Goal: Information Seeking & Learning: Learn about a topic

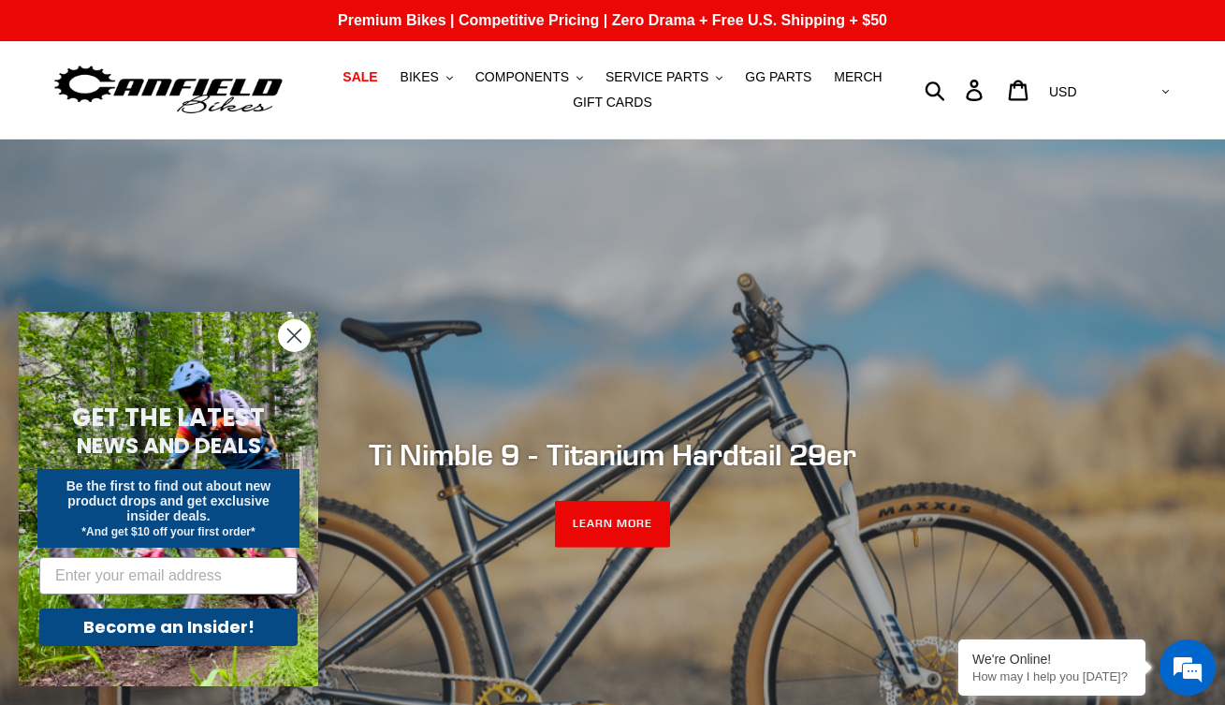
click at [298, 341] on circle "Close dialog" at bounding box center [294, 335] width 31 height 31
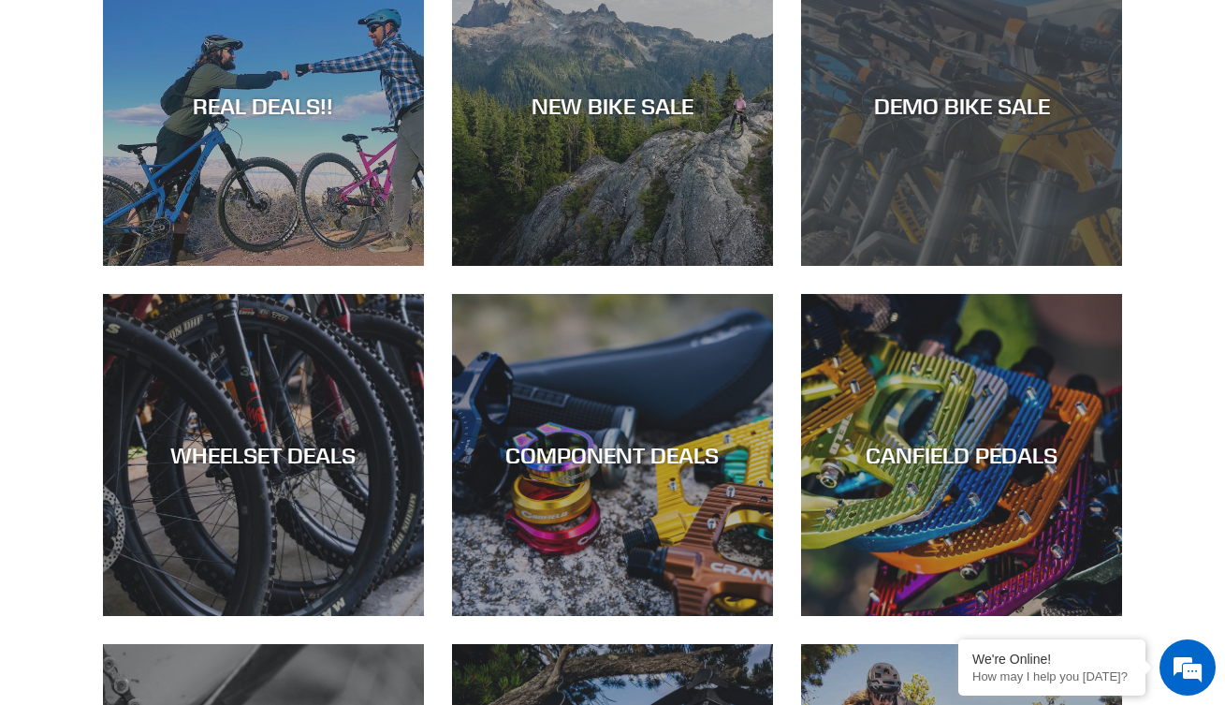
scroll to position [925, 0]
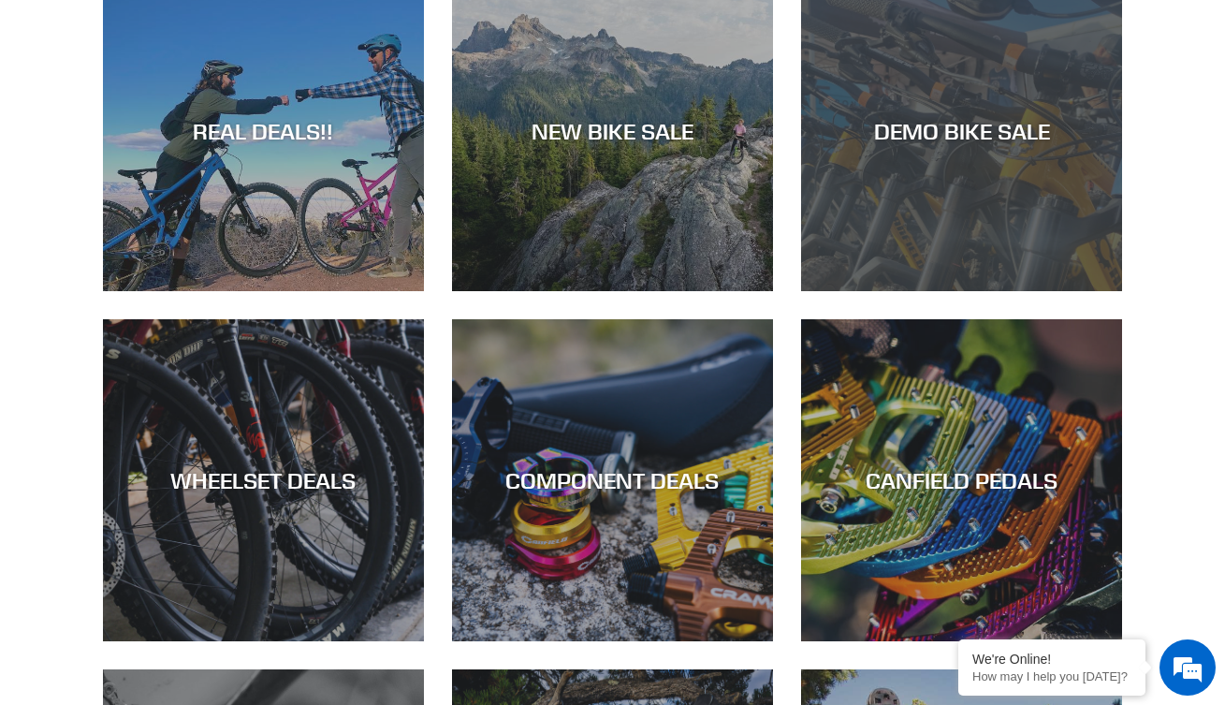
click at [933, 291] on div "DEMO BIKE SALE" at bounding box center [961, 291] width 321 height 0
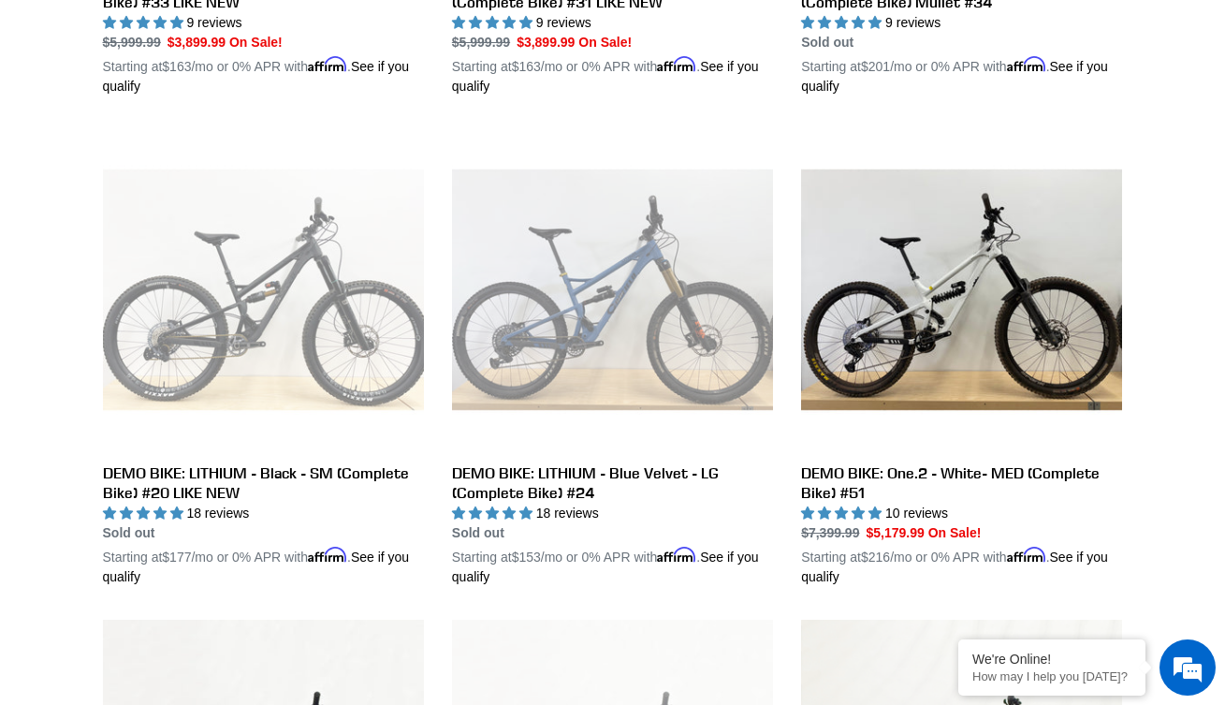
scroll to position [917, 0]
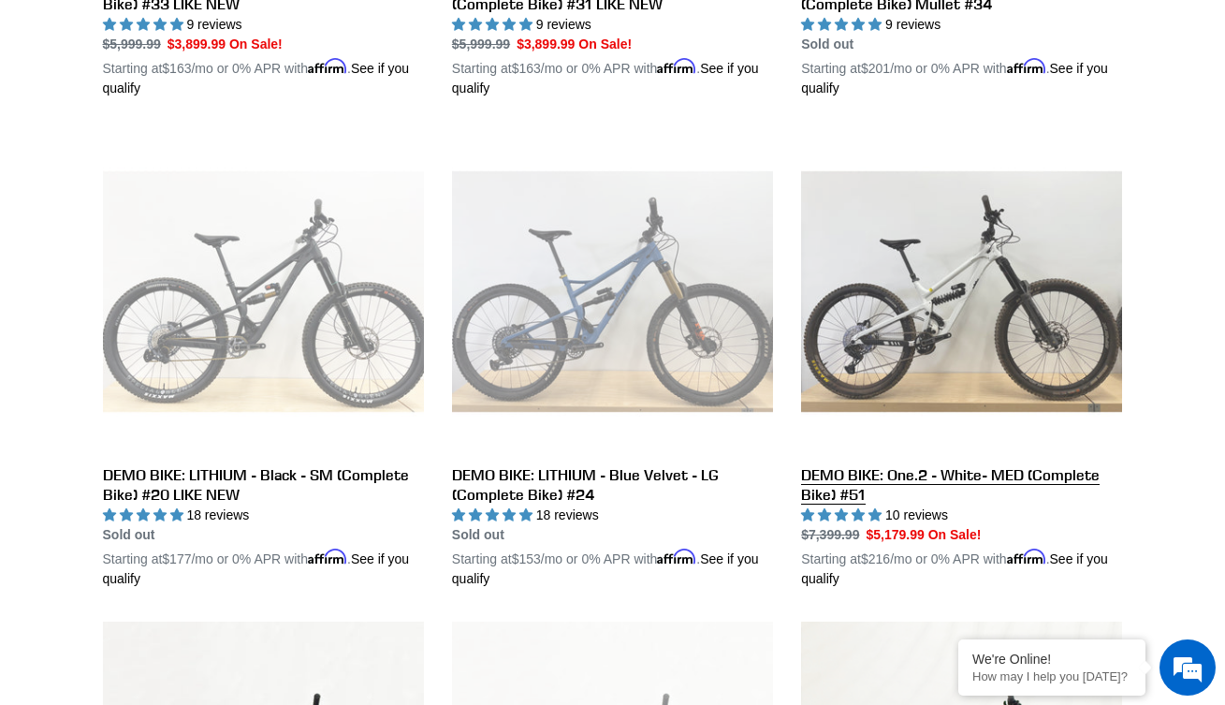
click at [953, 306] on link "DEMO BIKE: One.2 - White- MED (Complete Bike) #51" at bounding box center [961, 360] width 321 height 458
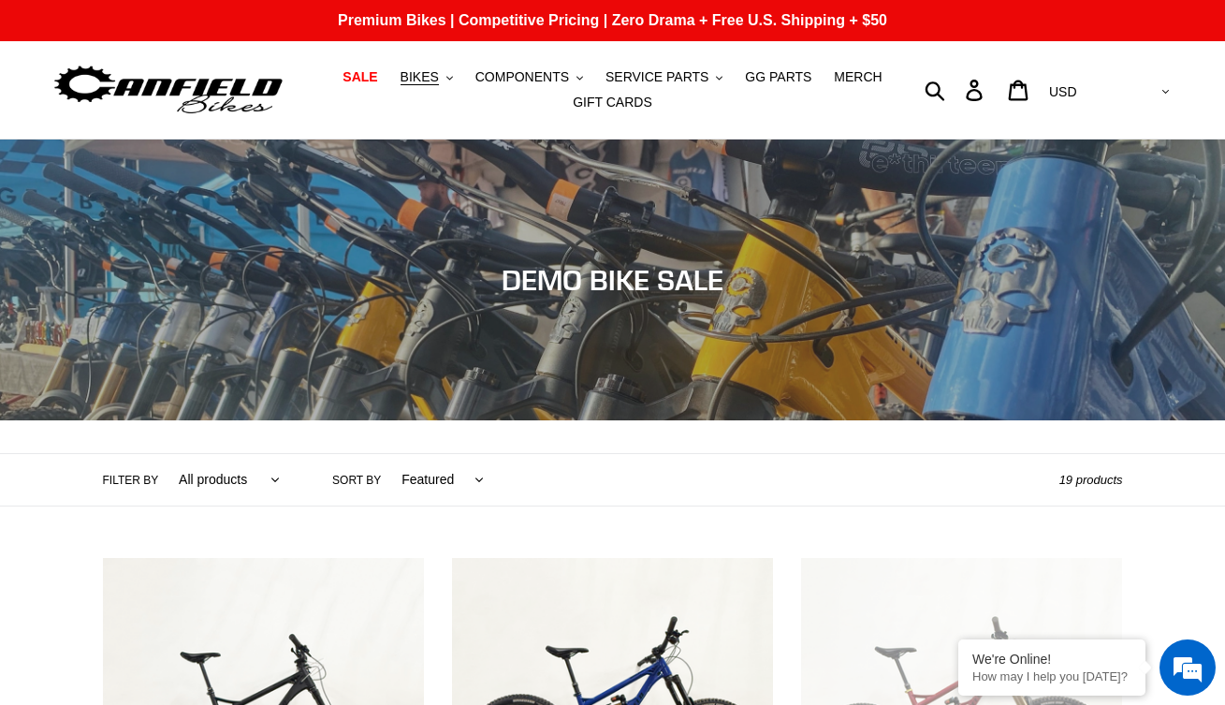
scroll to position [0, 0]
click at [443, 82] on button "BIKES .cls-1{fill:#231f20}" at bounding box center [426, 77] width 71 height 25
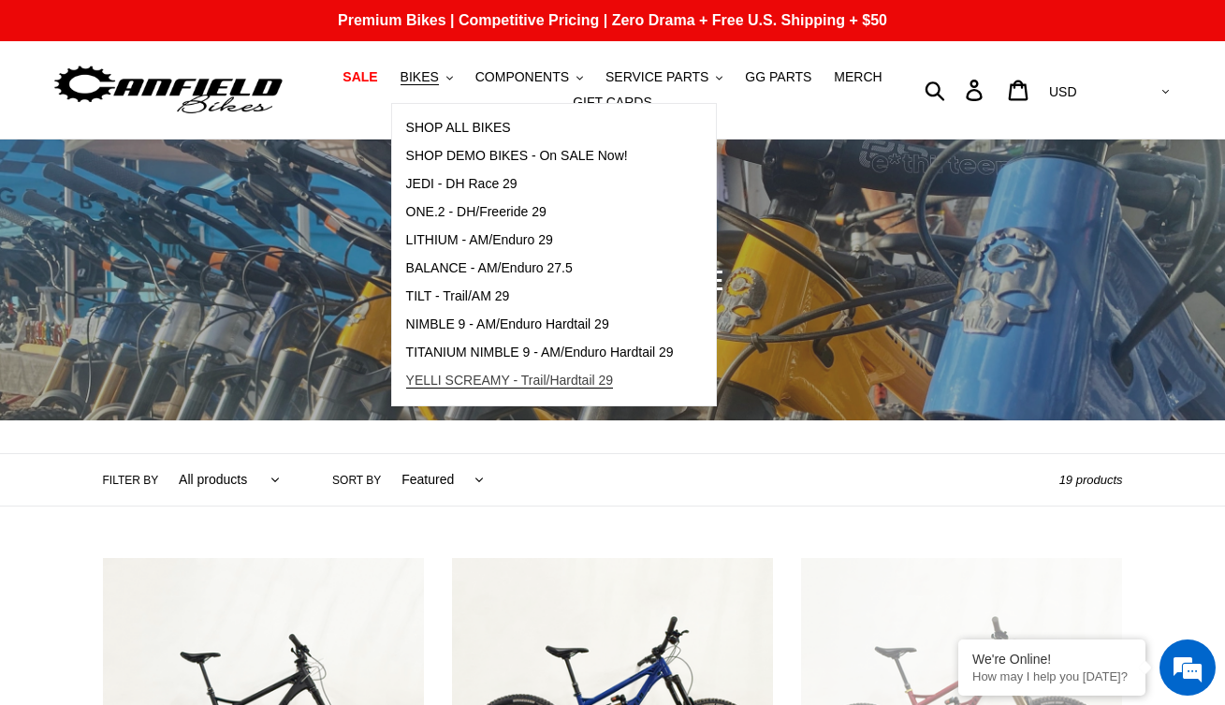
click at [458, 377] on span "YELLI SCREAMY - Trail/Hardtail 29" at bounding box center [510, 380] width 208 height 16
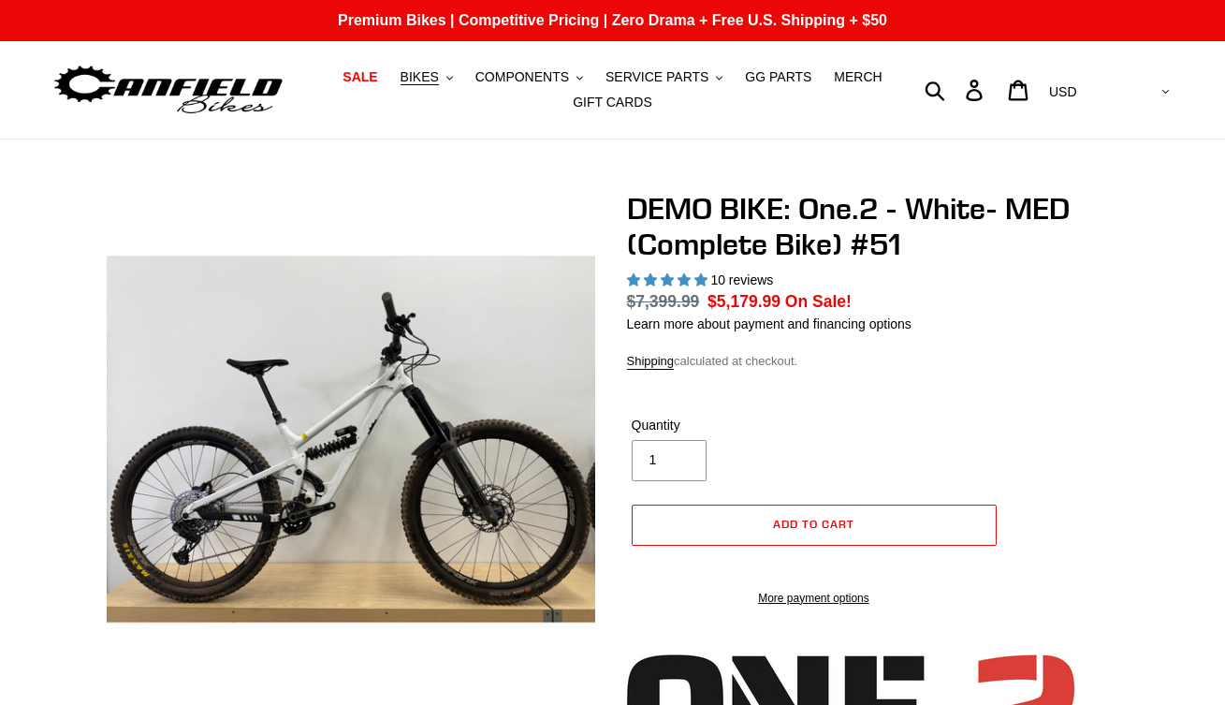
select select "highest-rating"
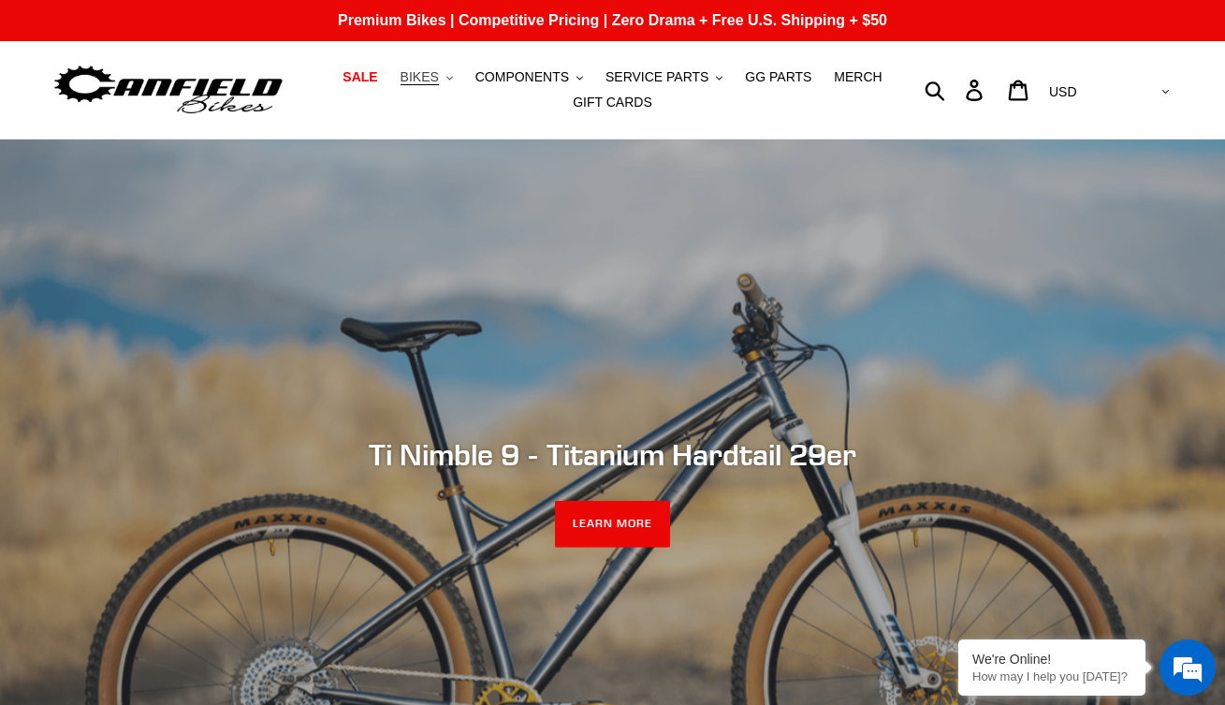
click at [444, 81] on button "BIKES .cls-1{fill:#231f20}" at bounding box center [426, 77] width 71 height 25
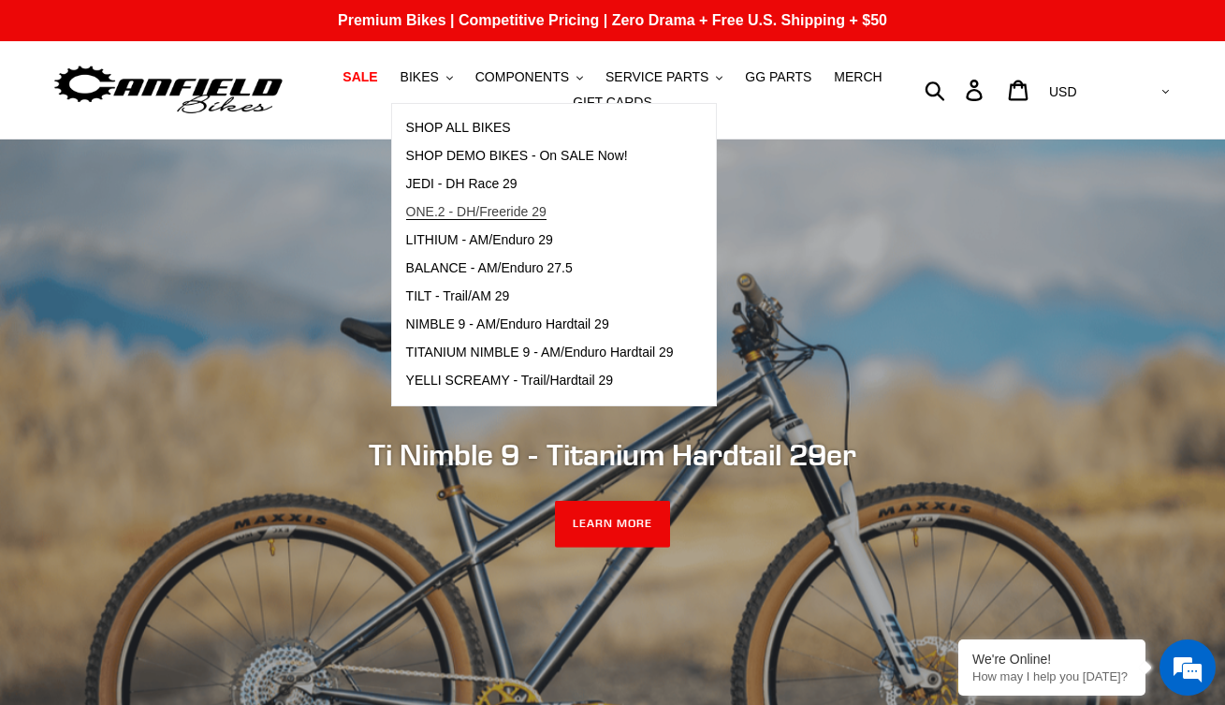
click at [436, 211] on span "ONE.2 - DH/Freeride 29" at bounding box center [476, 212] width 140 height 16
click at [440, 184] on span "JEDI - DH Race 29" at bounding box center [461, 184] width 111 height 16
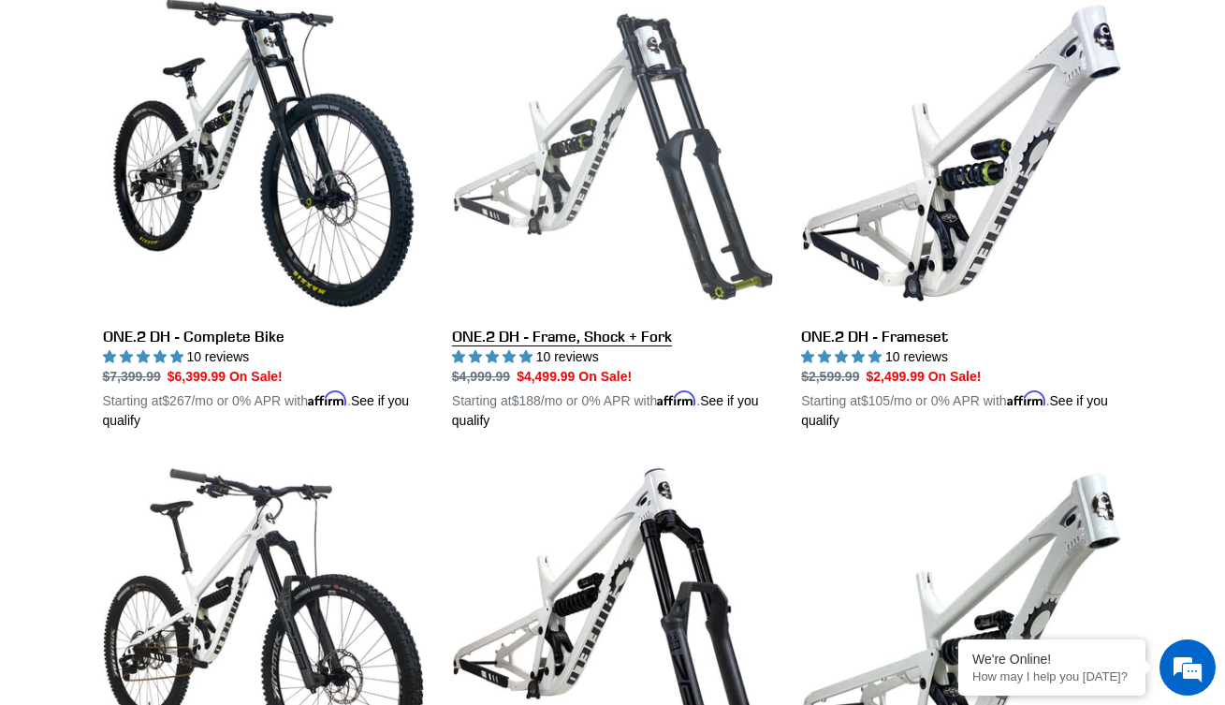
scroll to position [566, 0]
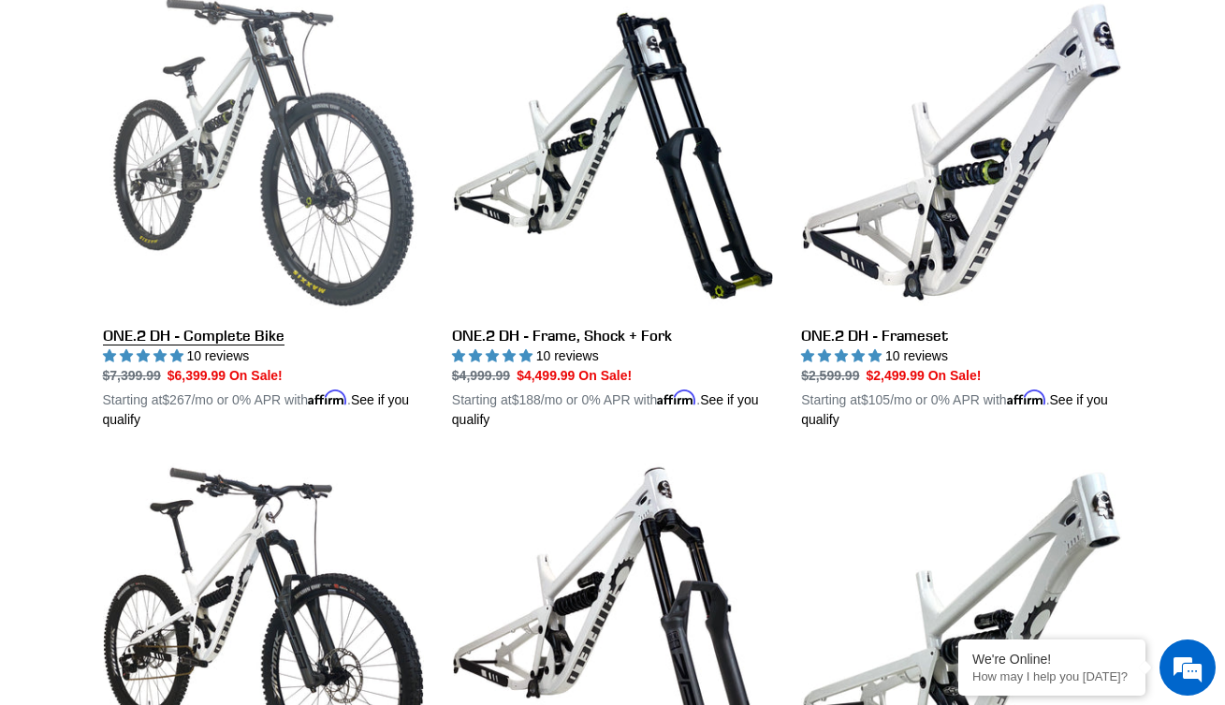
click at [347, 258] on link "ONE.2 DH - Complete Bike" at bounding box center [263, 211] width 321 height 438
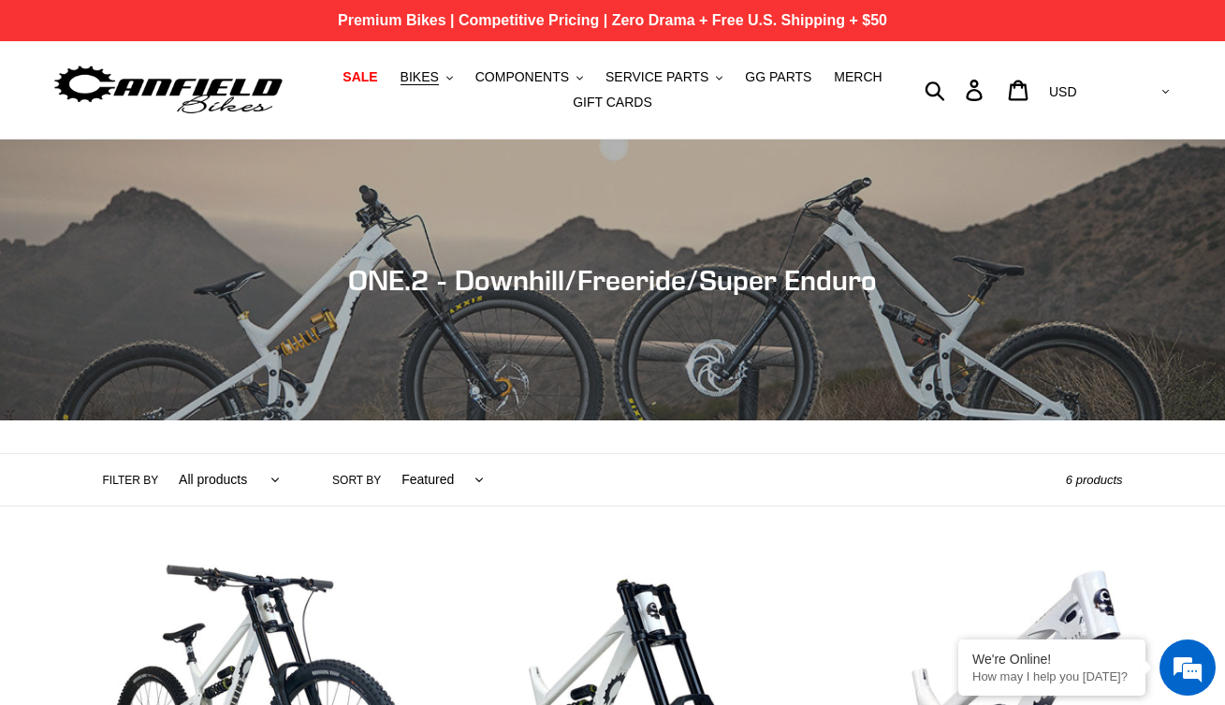
scroll to position [0, 0]
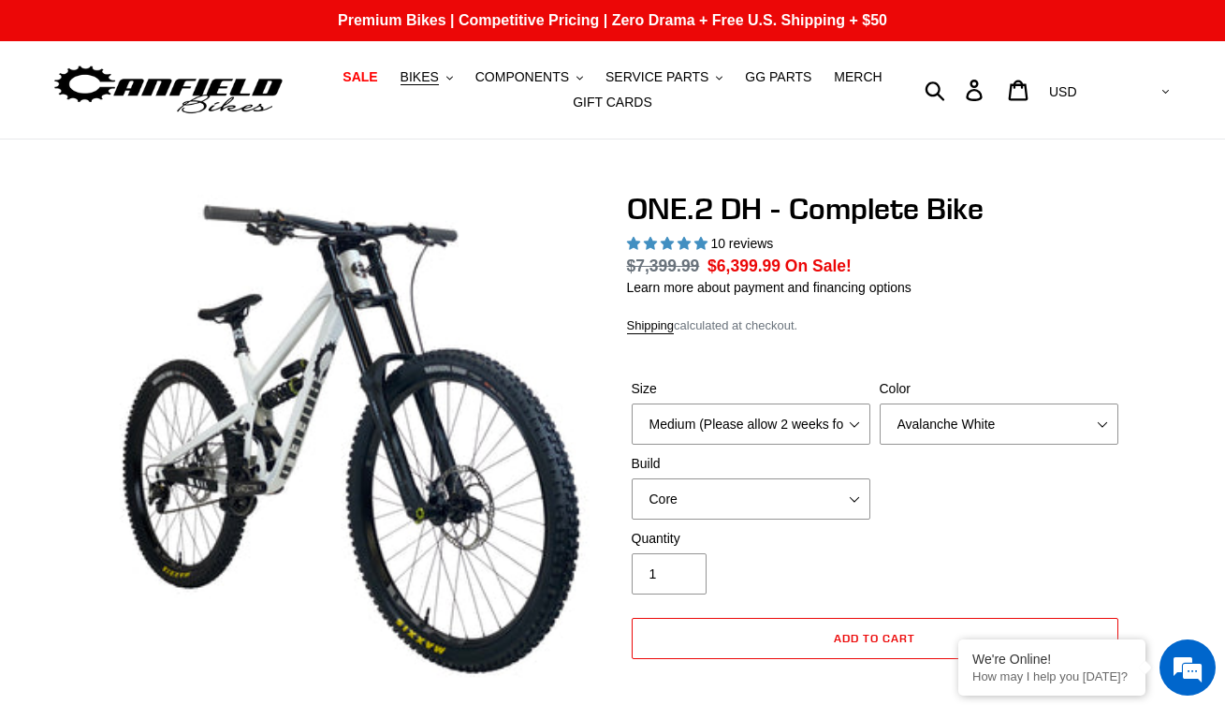
select select "highest-rating"
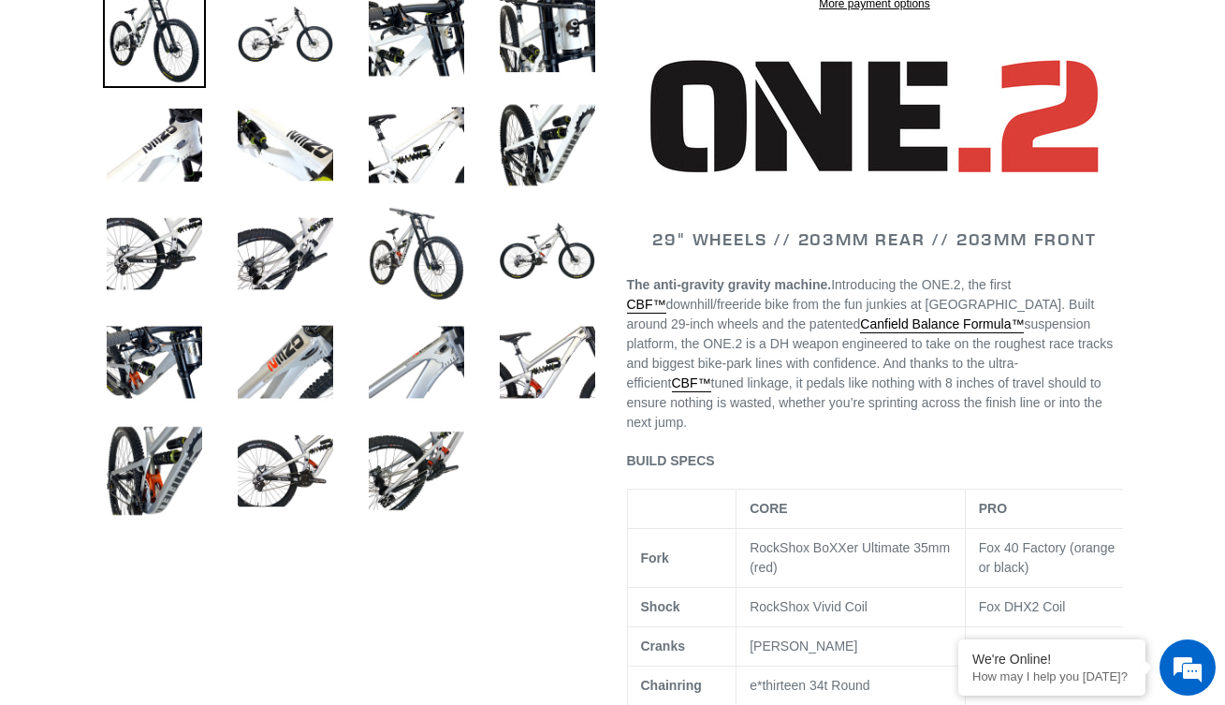
scroll to position [757, 0]
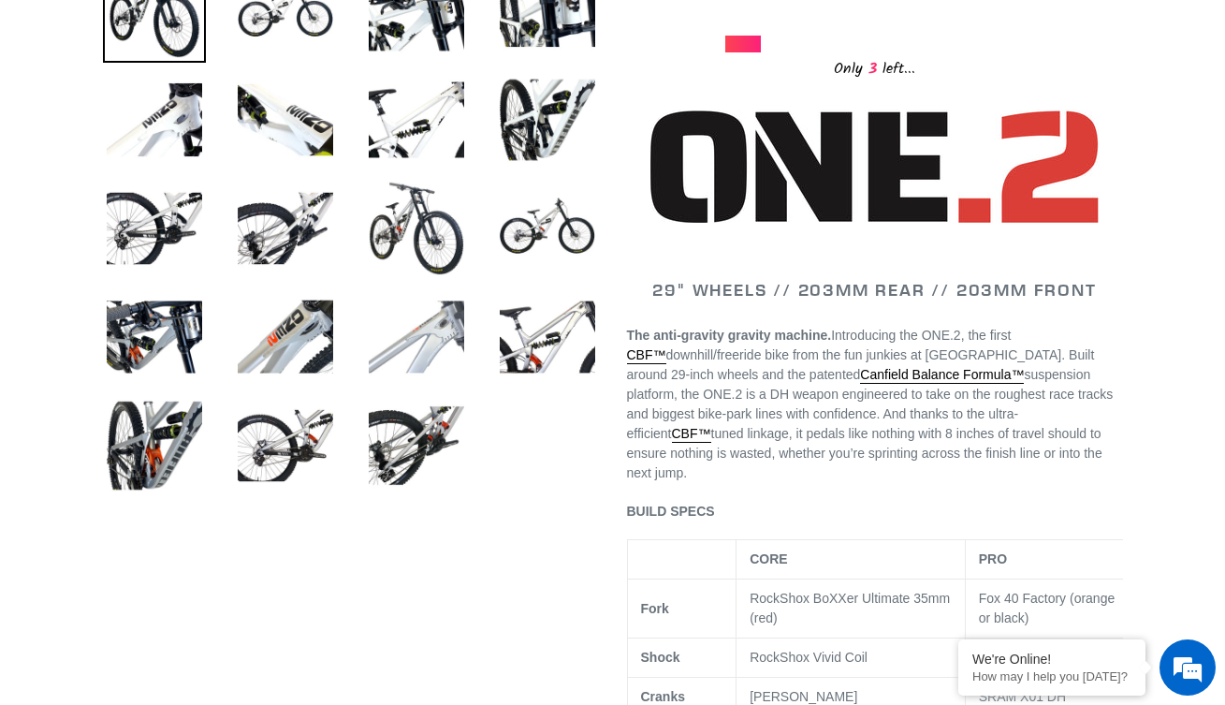
click at [401, 357] on img at bounding box center [416, 336] width 103 height 103
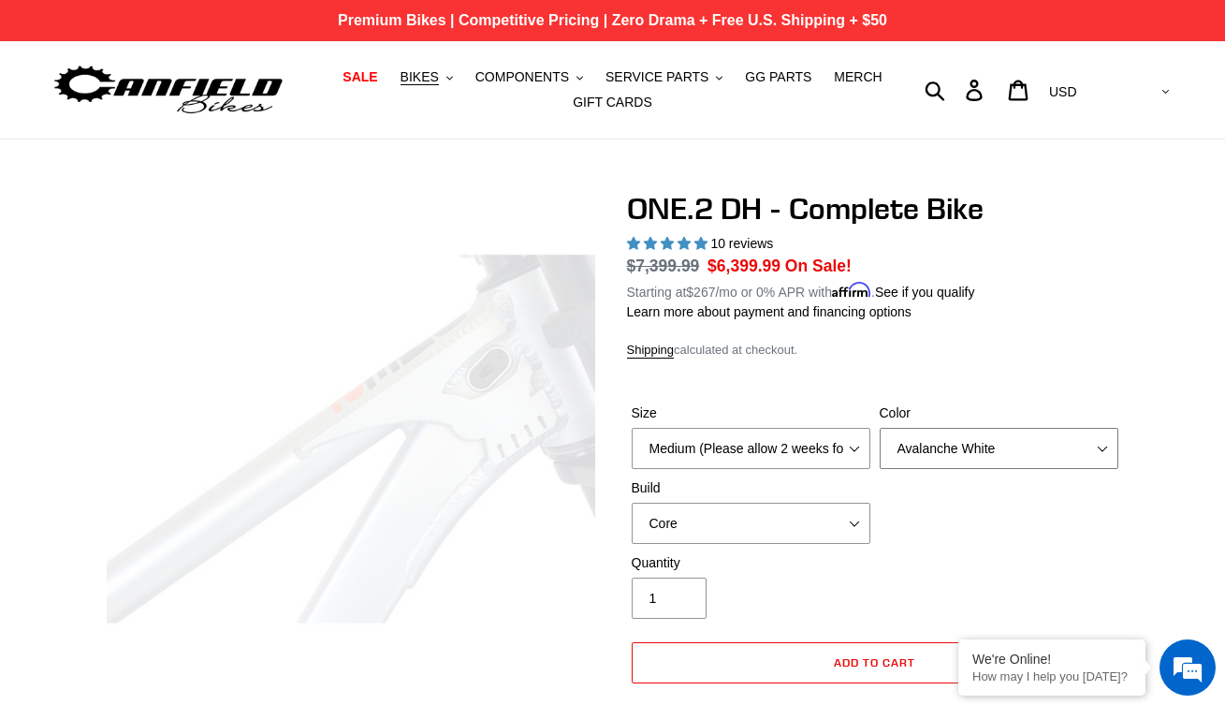
scroll to position [0, 0]
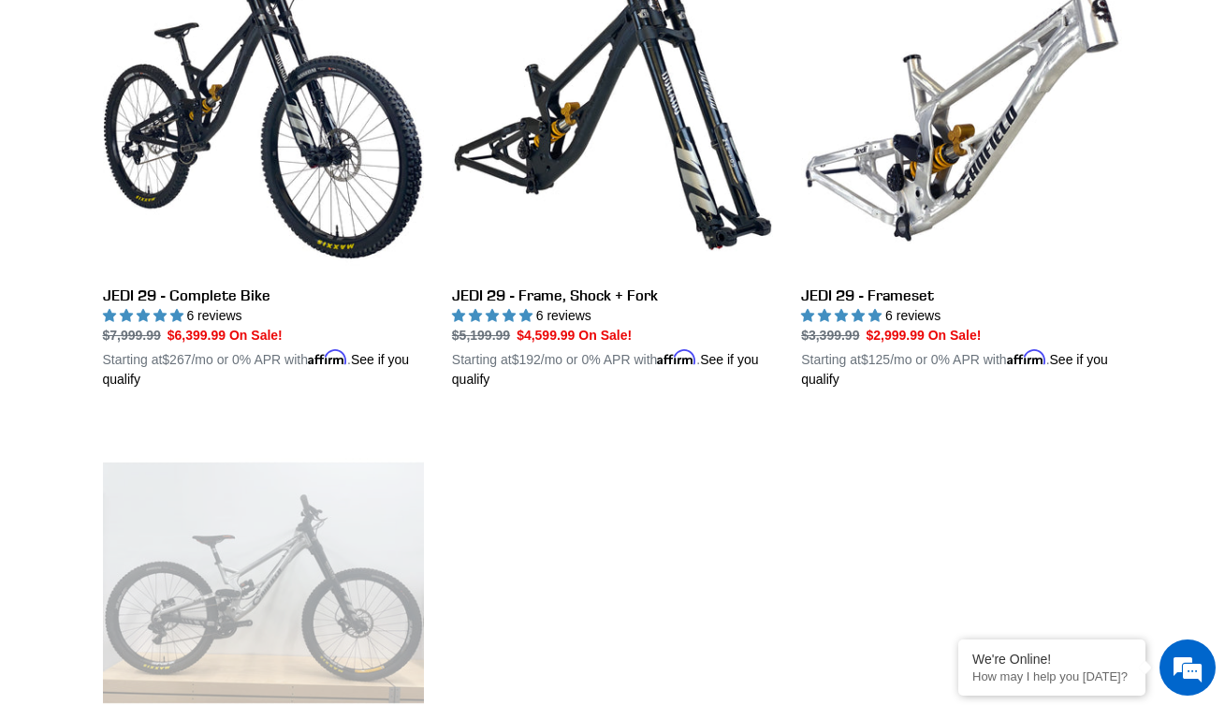
scroll to position [426, 0]
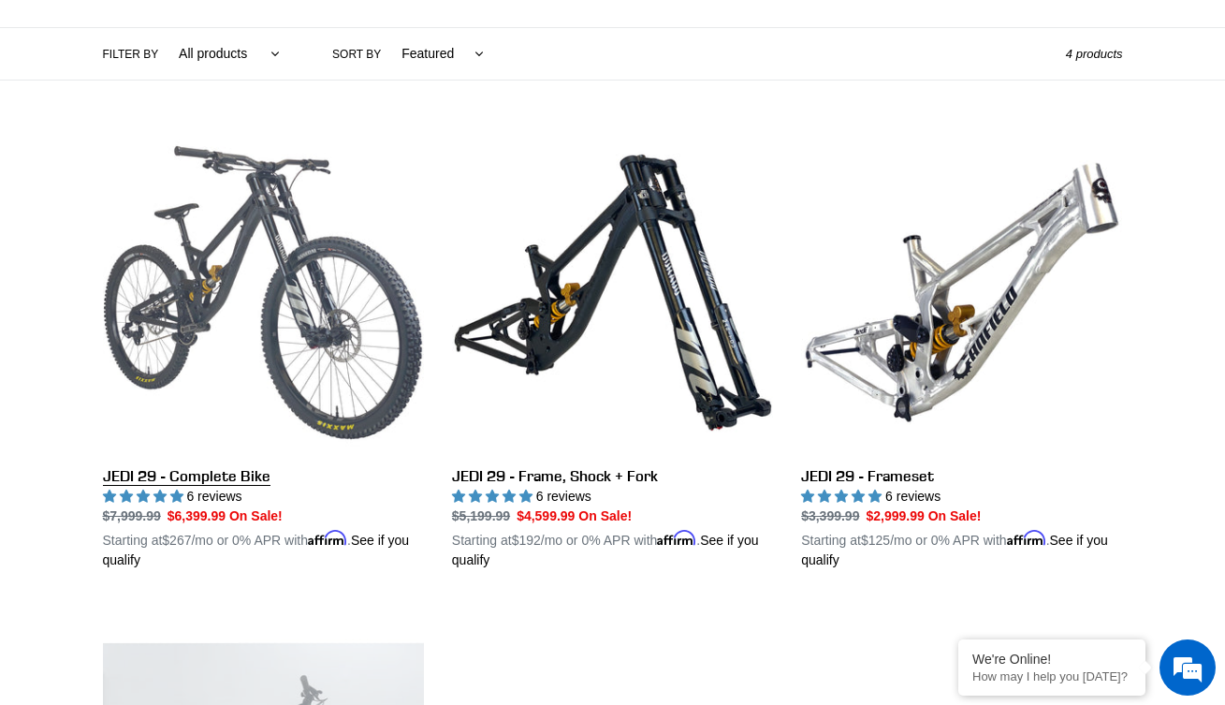
click at [308, 269] on link "JEDI 29 - Complete Bike" at bounding box center [263, 351] width 321 height 438
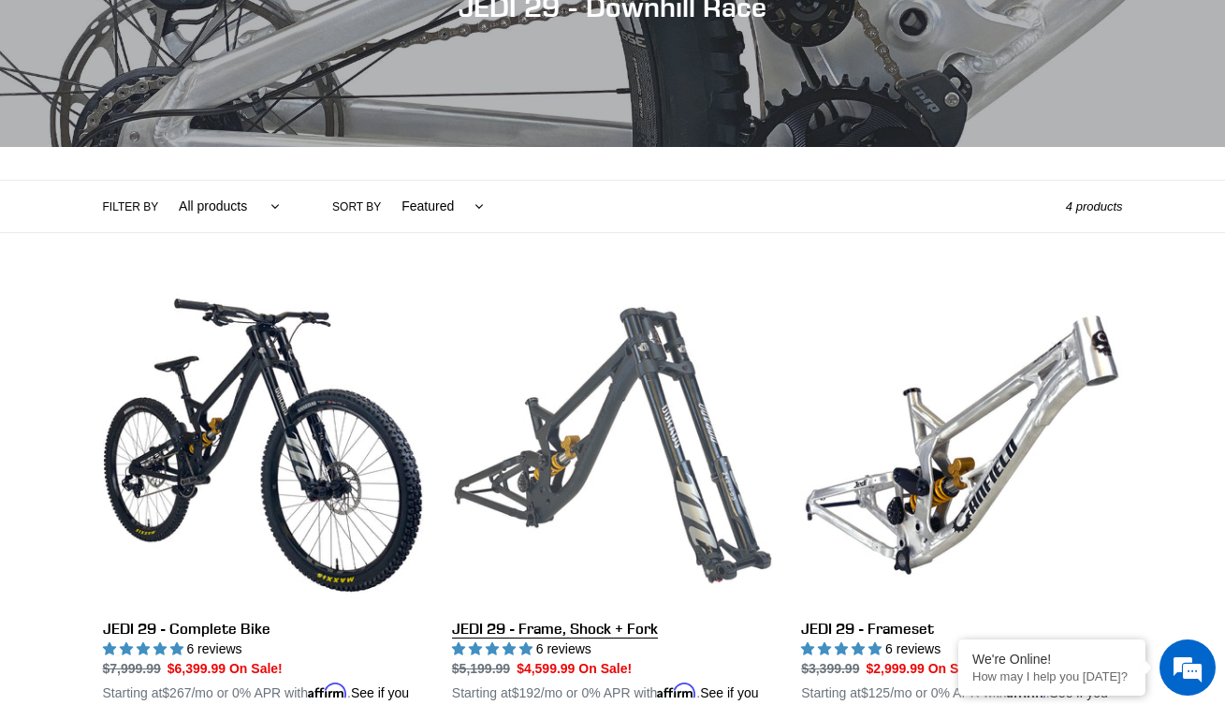
scroll to position [306, 0]
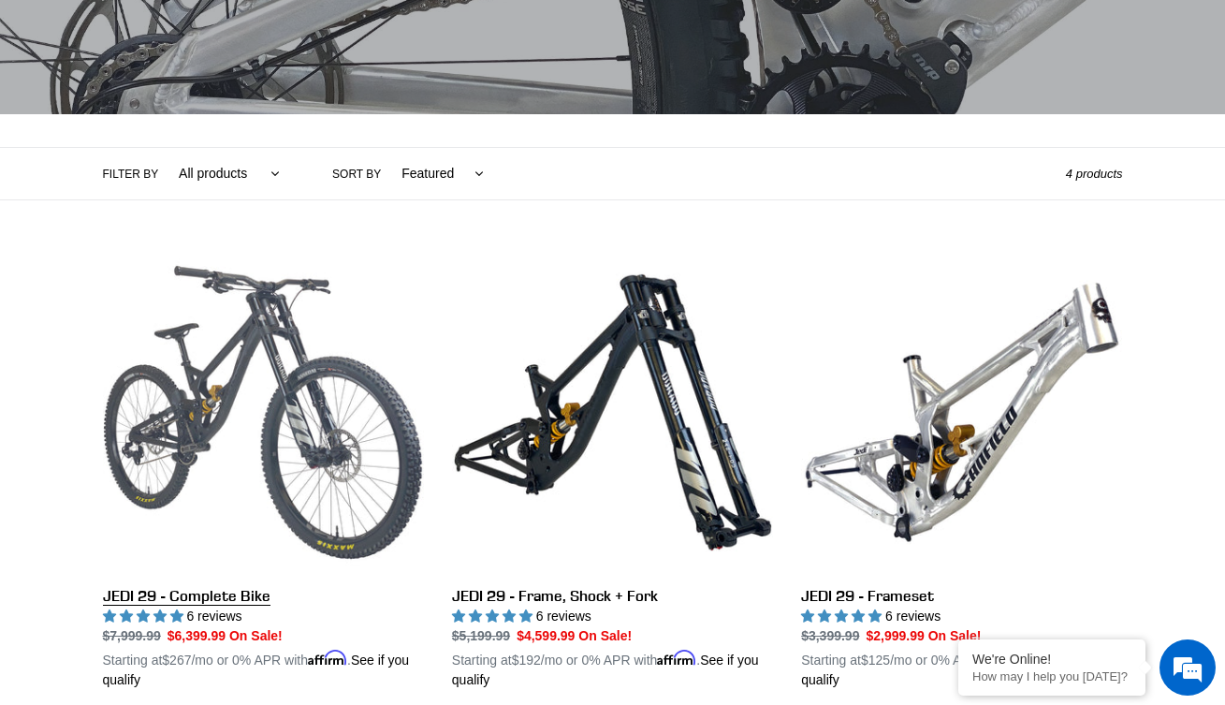
click at [404, 495] on link "JEDI 29 - Complete Bike" at bounding box center [263, 471] width 321 height 438
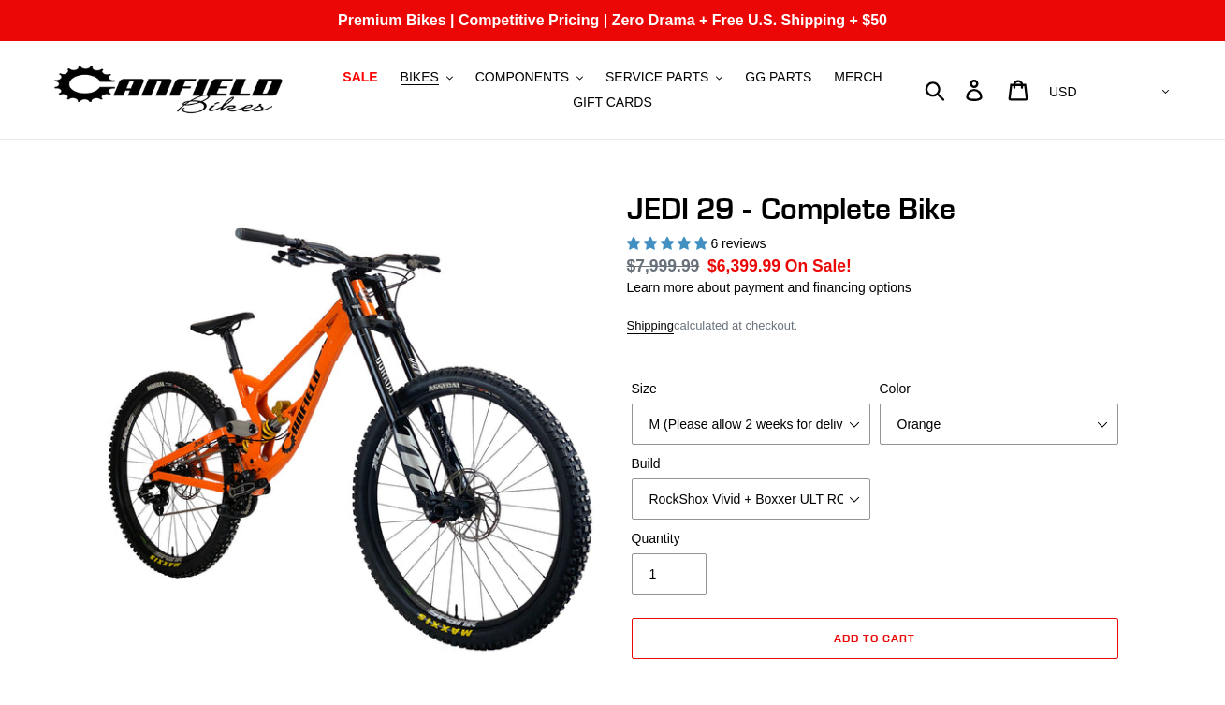
select select "highest-rating"
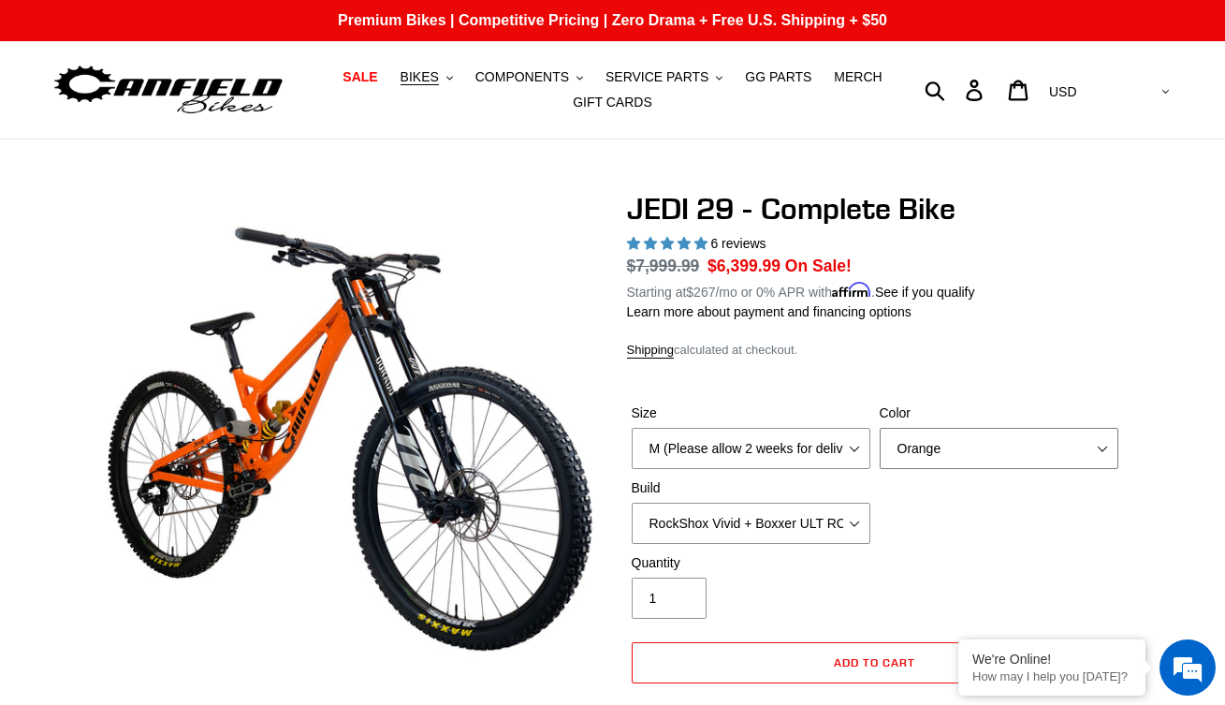
select select "Raw"
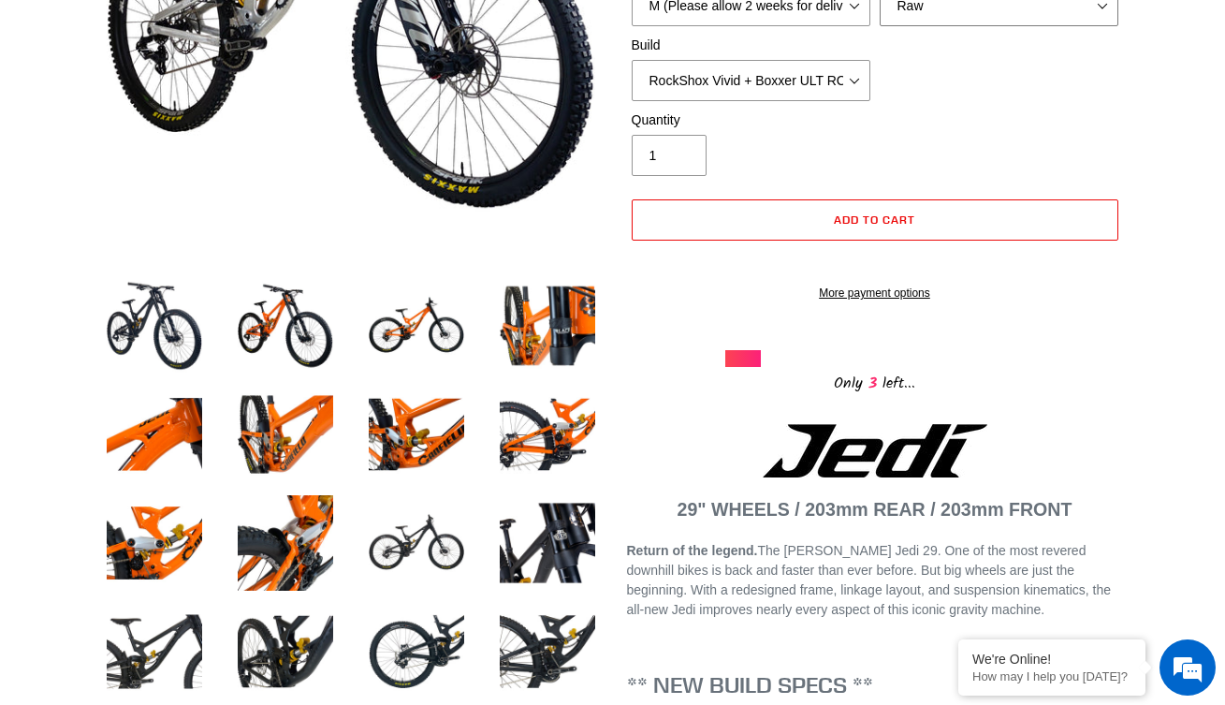
scroll to position [451, 0]
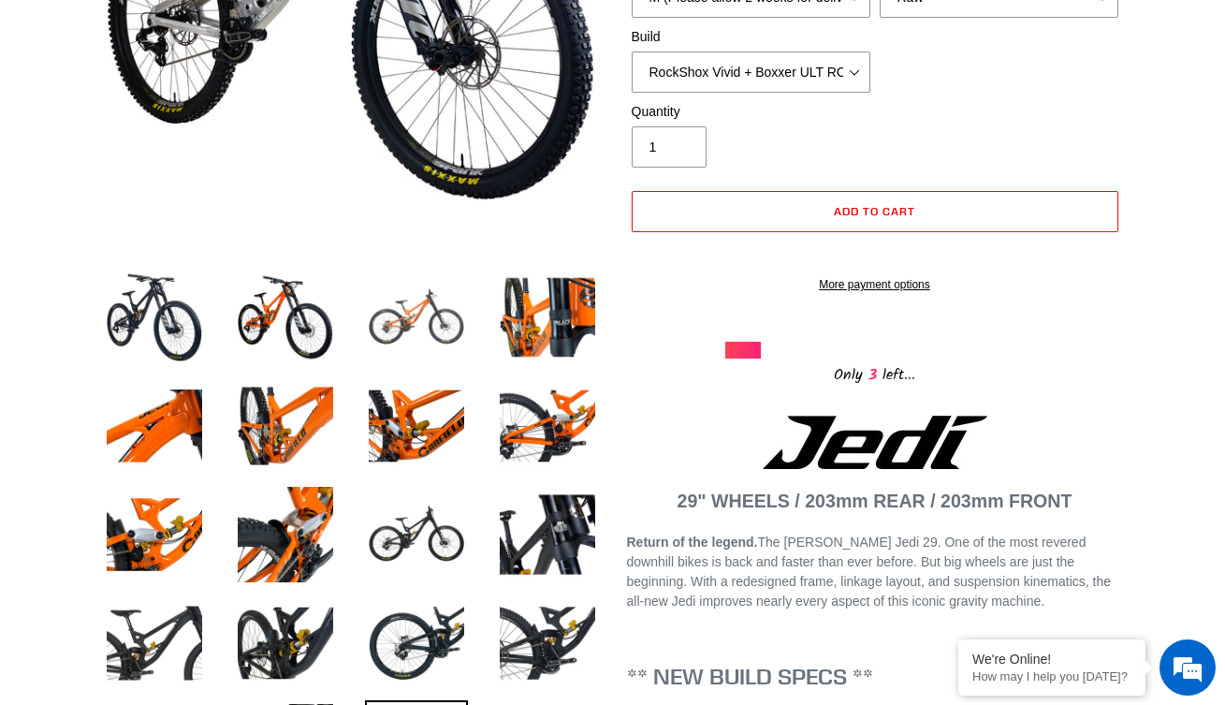
click at [434, 307] on img at bounding box center [416, 317] width 103 height 103
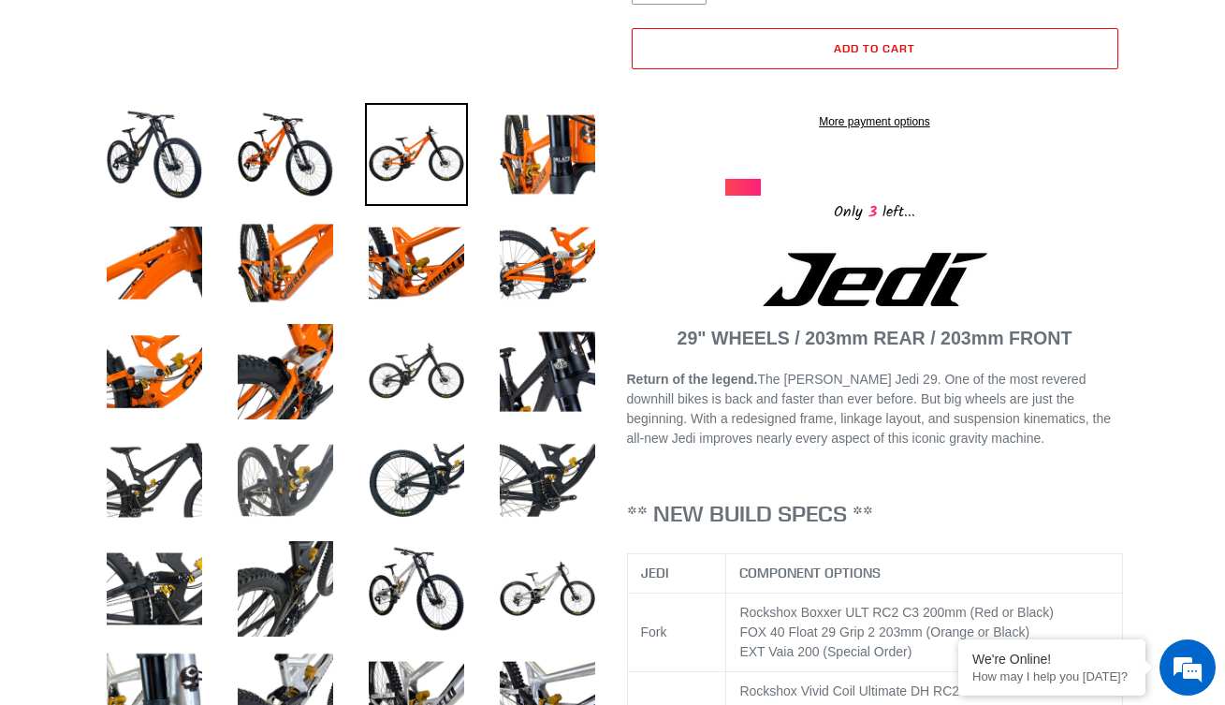
scroll to position [625, 0]
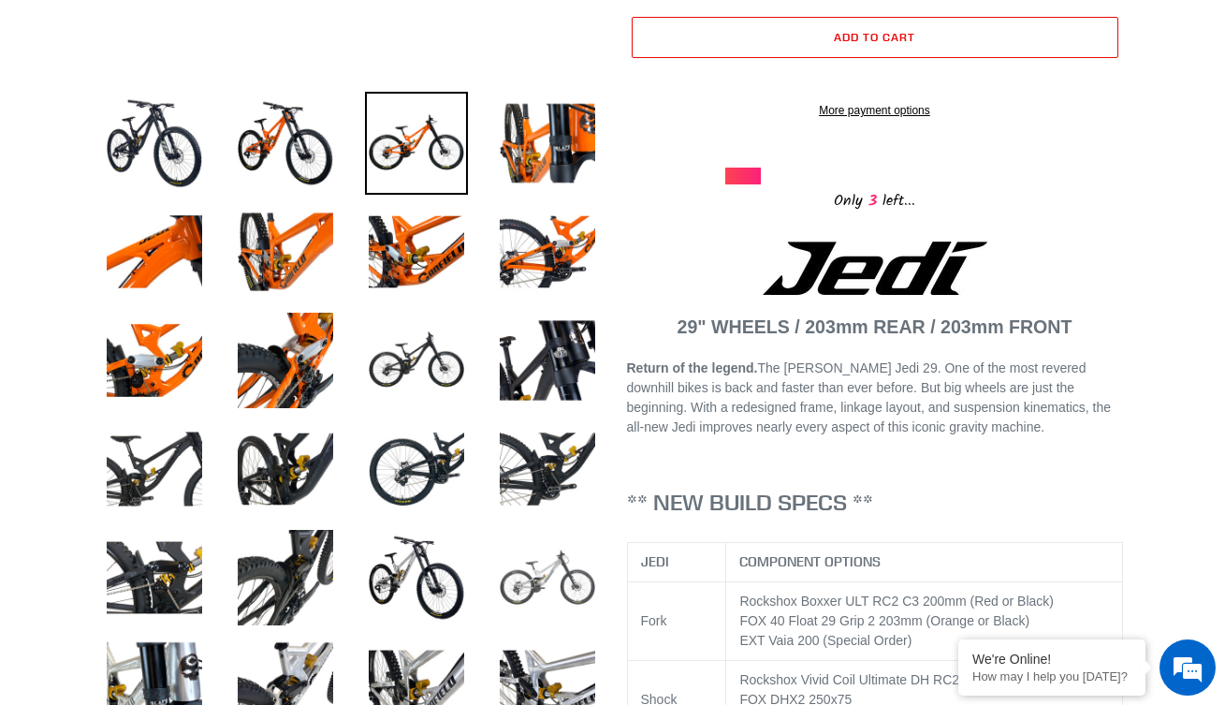
click at [546, 582] on img at bounding box center [547, 577] width 103 height 103
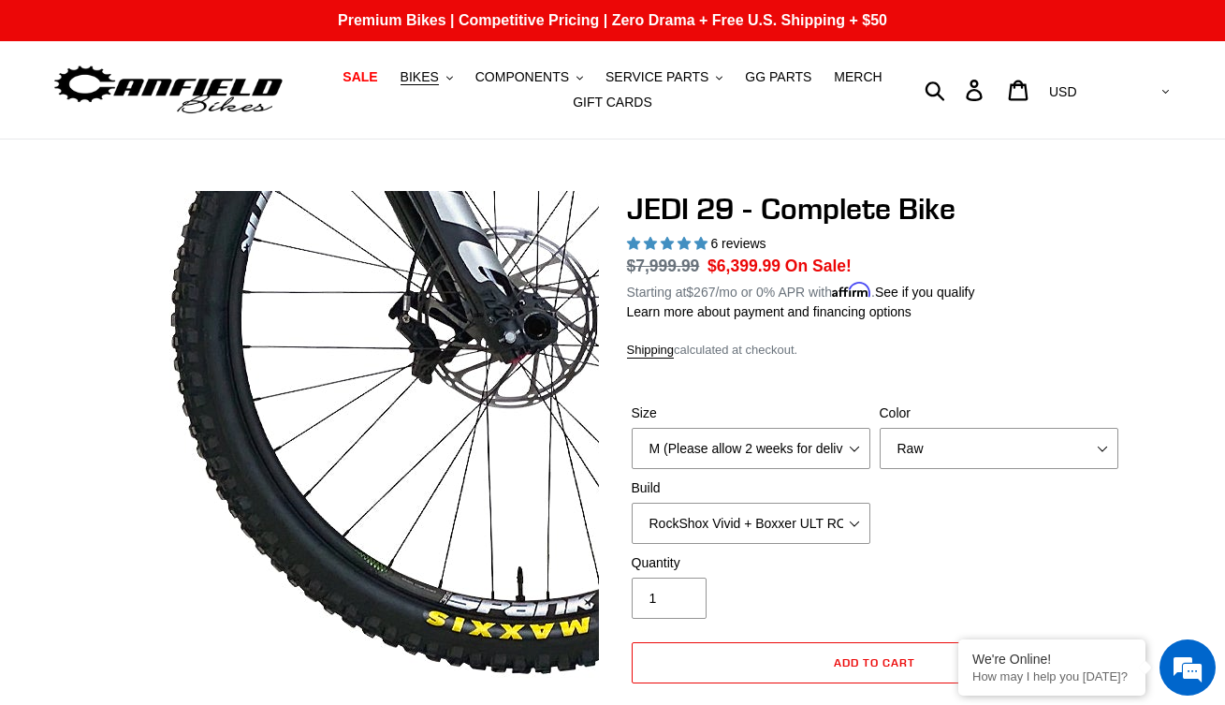
scroll to position [0, 0]
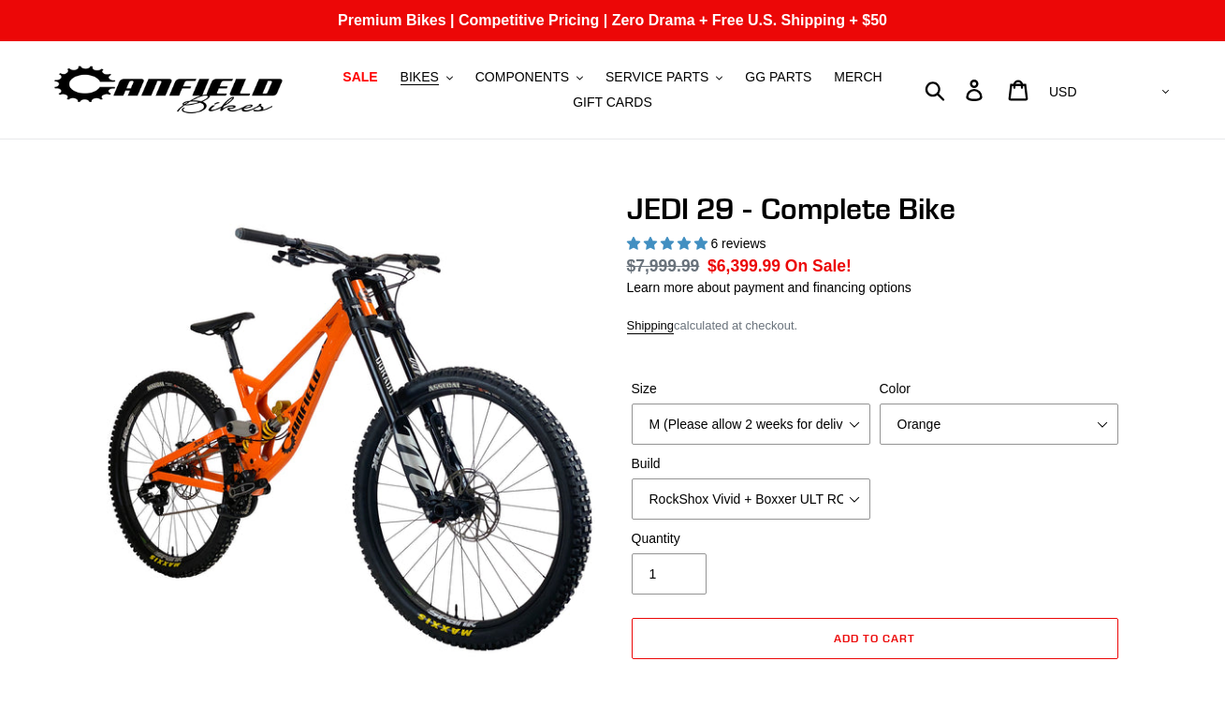
select select "highest-rating"
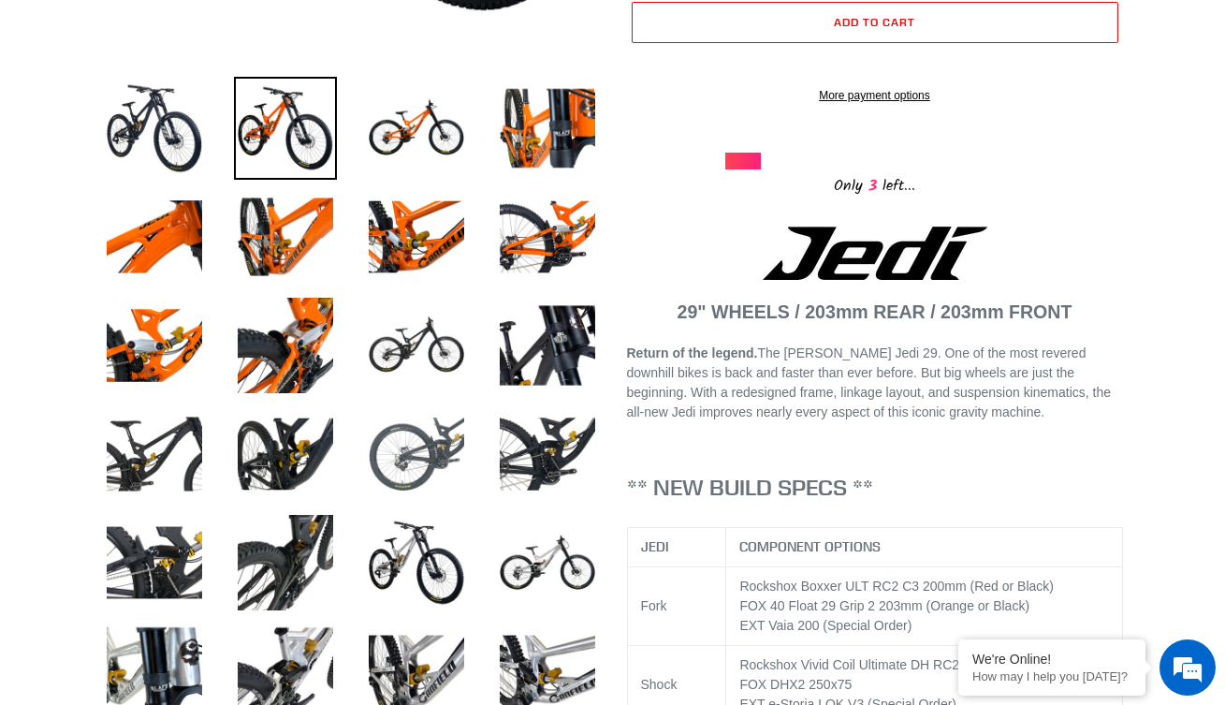
scroll to position [616, 0]
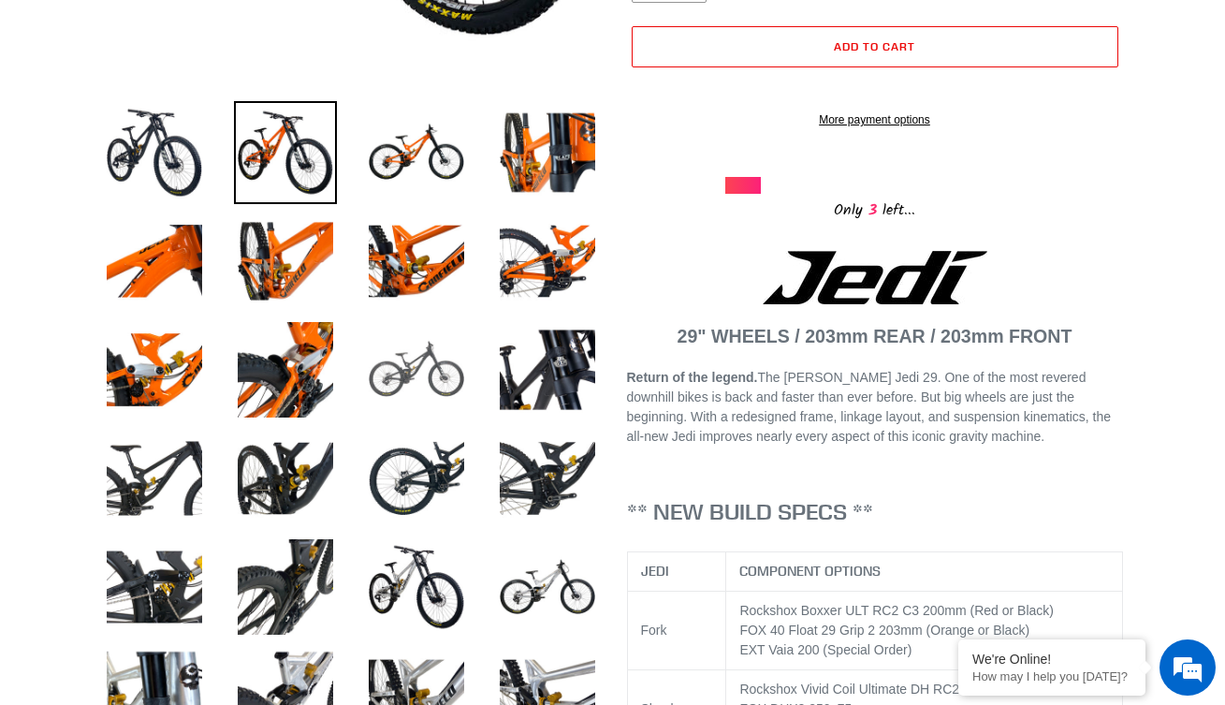
click at [436, 398] on img at bounding box center [416, 369] width 103 height 103
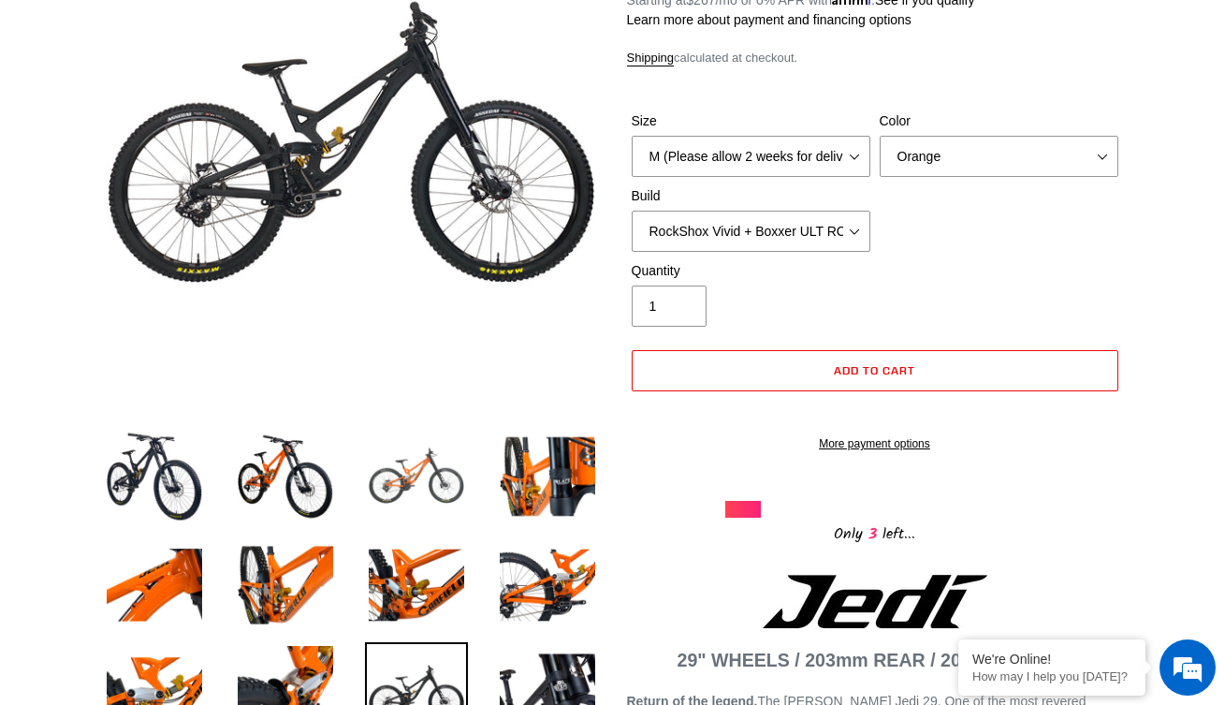
scroll to position [272, 0]
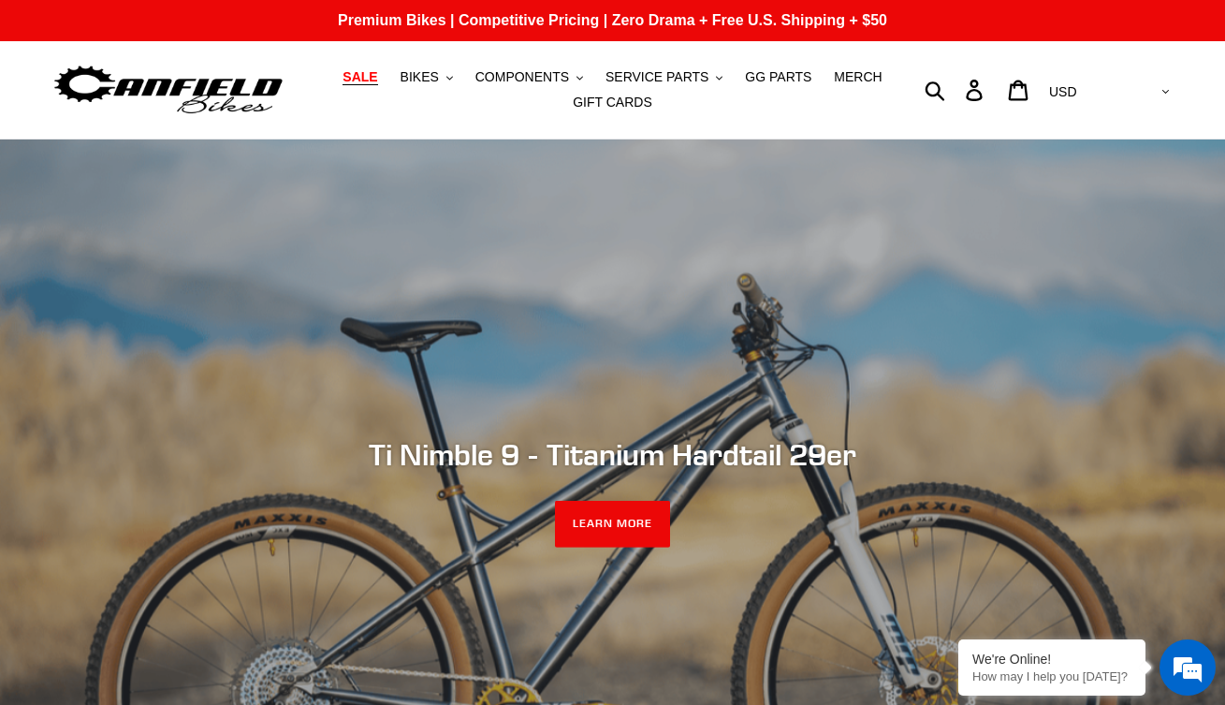
click at [371, 83] on span "SALE" at bounding box center [359, 77] width 35 height 16
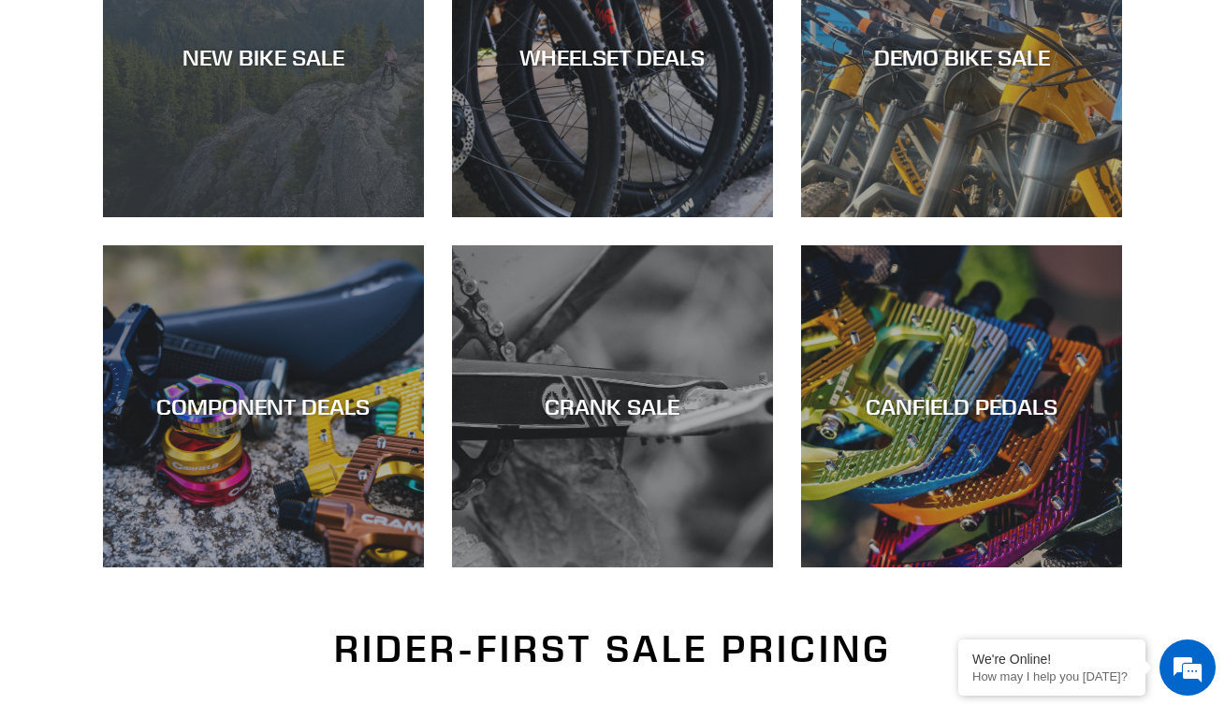
scroll to position [668, 0]
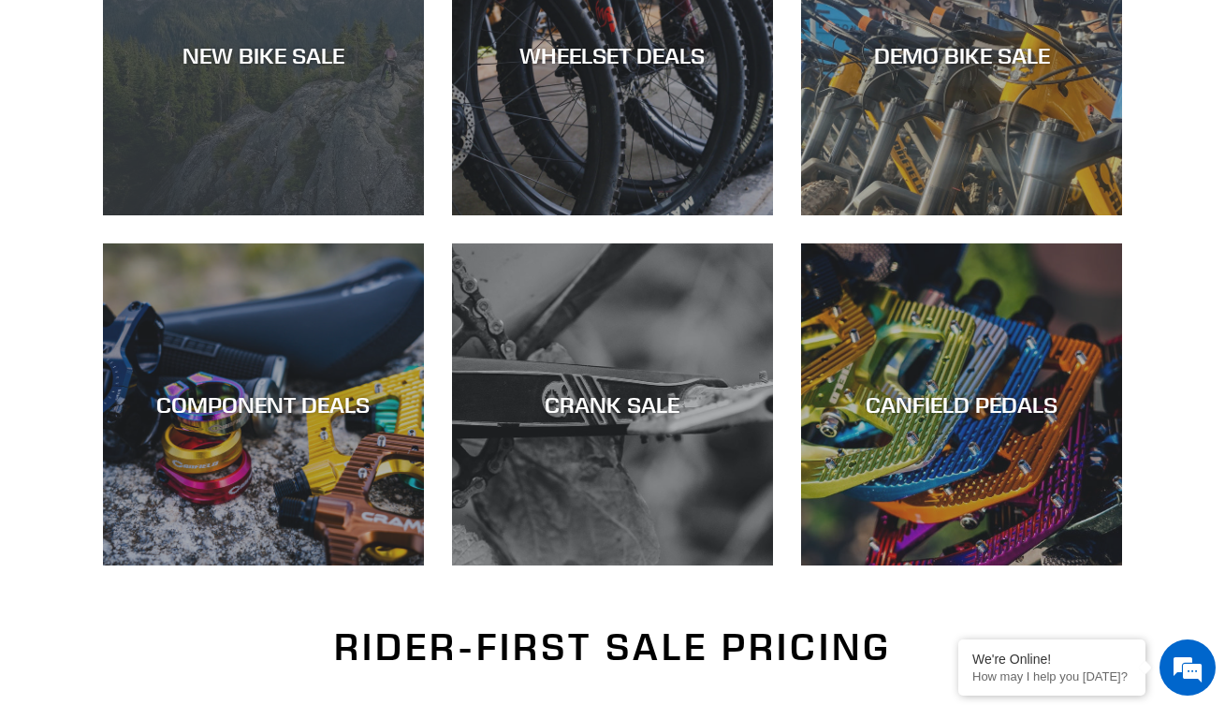
click at [365, 215] on div "NEW BIKE SALE" at bounding box center [263, 215] width 321 height 0
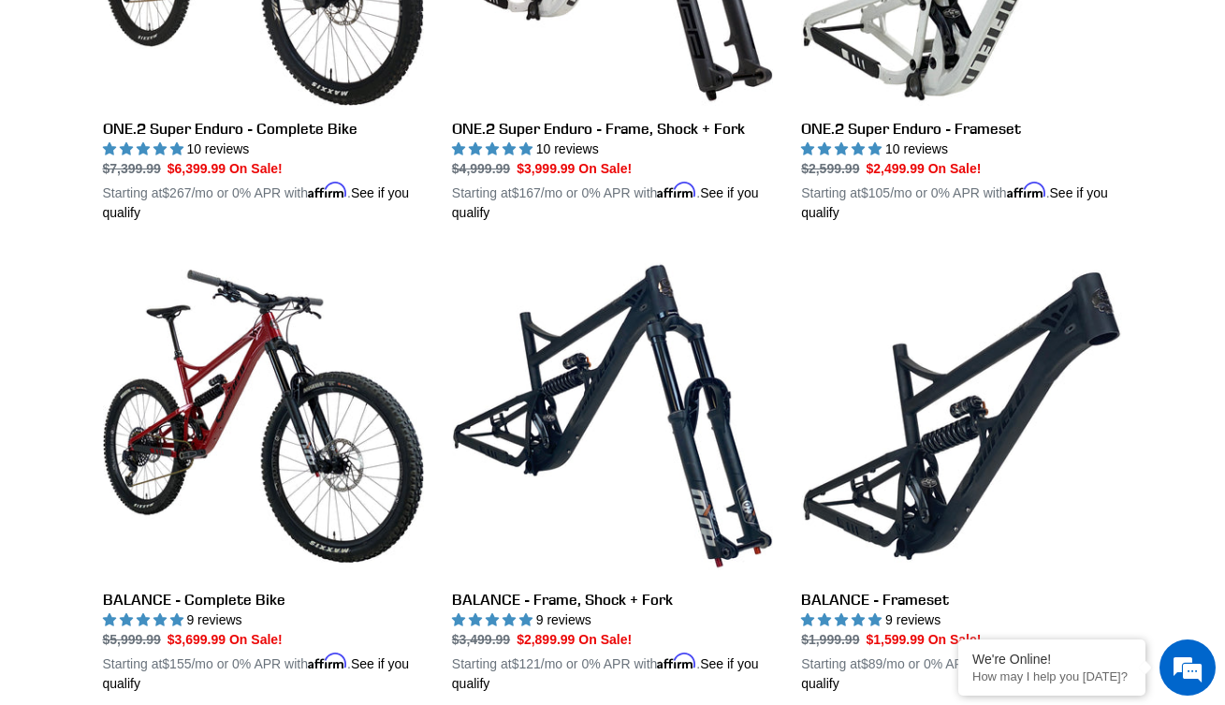
scroll to position [1702, 0]
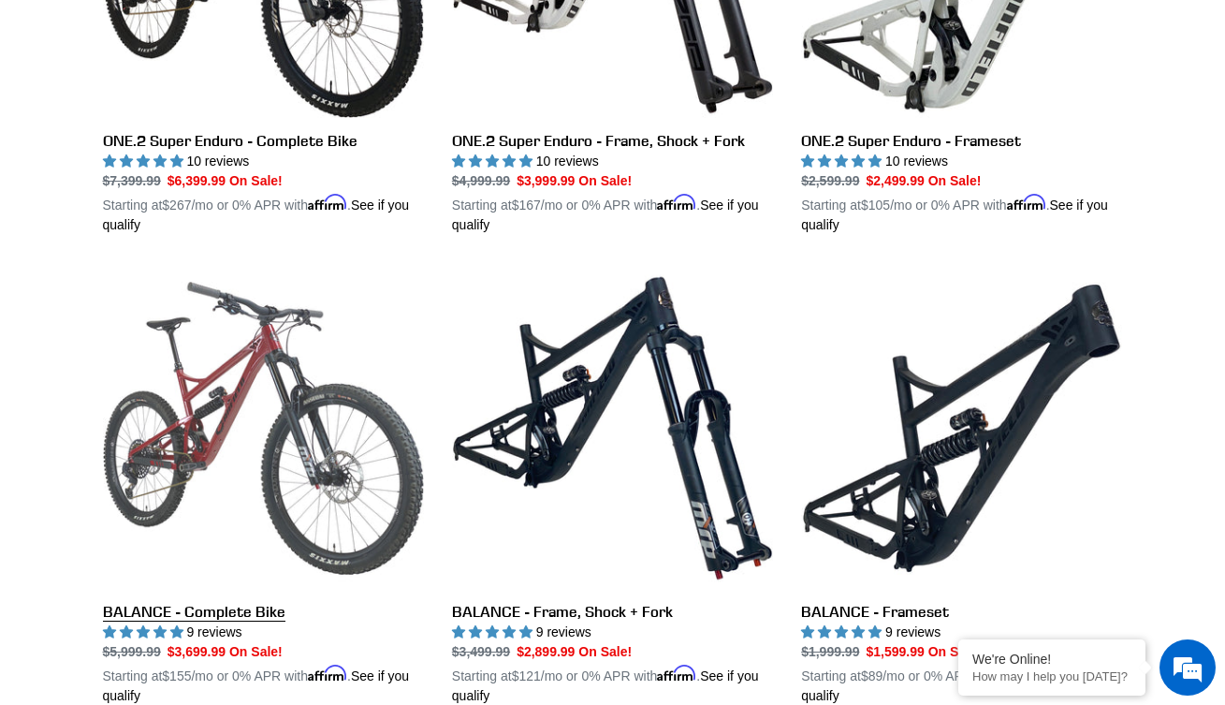
click at [344, 402] on link "BALANCE - Complete Bike" at bounding box center [263, 487] width 321 height 438
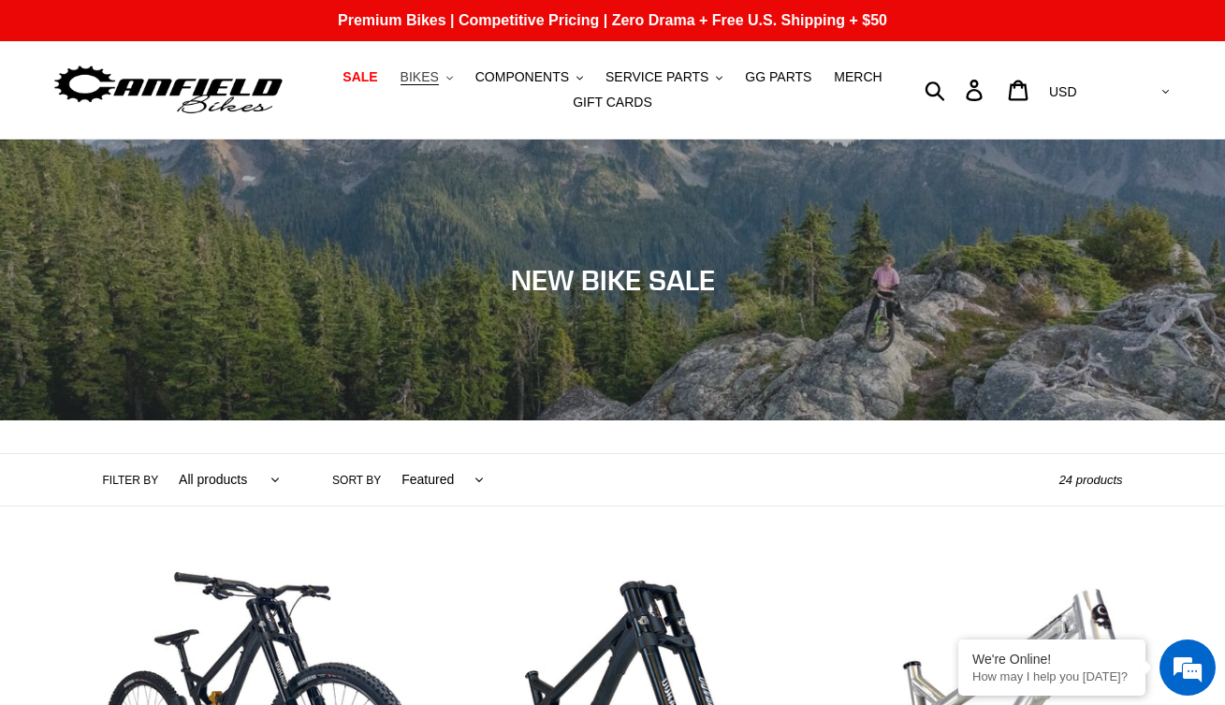
scroll to position [0, 0]
click at [433, 80] on span "BIKES" at bounding box center [419, 77] width 38 height 16
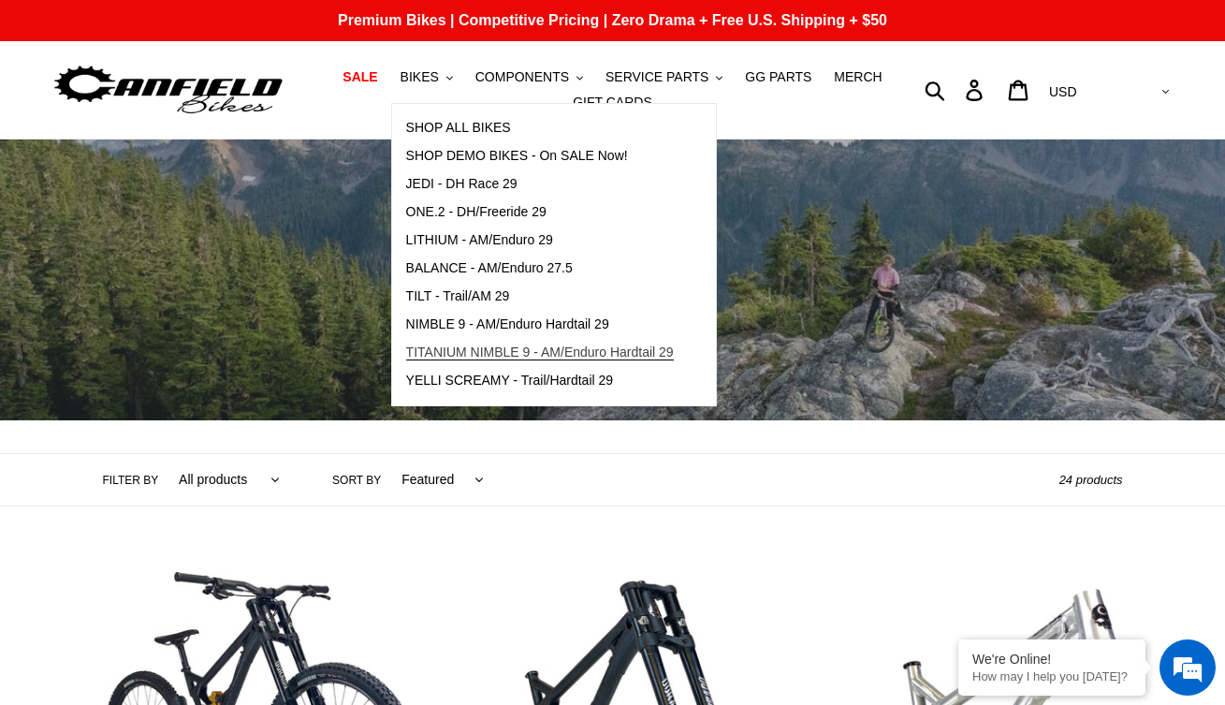
click at [491, 353] on span "TITANIUM NIMBLE 9 - AM/Enduro Hardtail 29" at bounding box center [540, 352] width 268 height 16
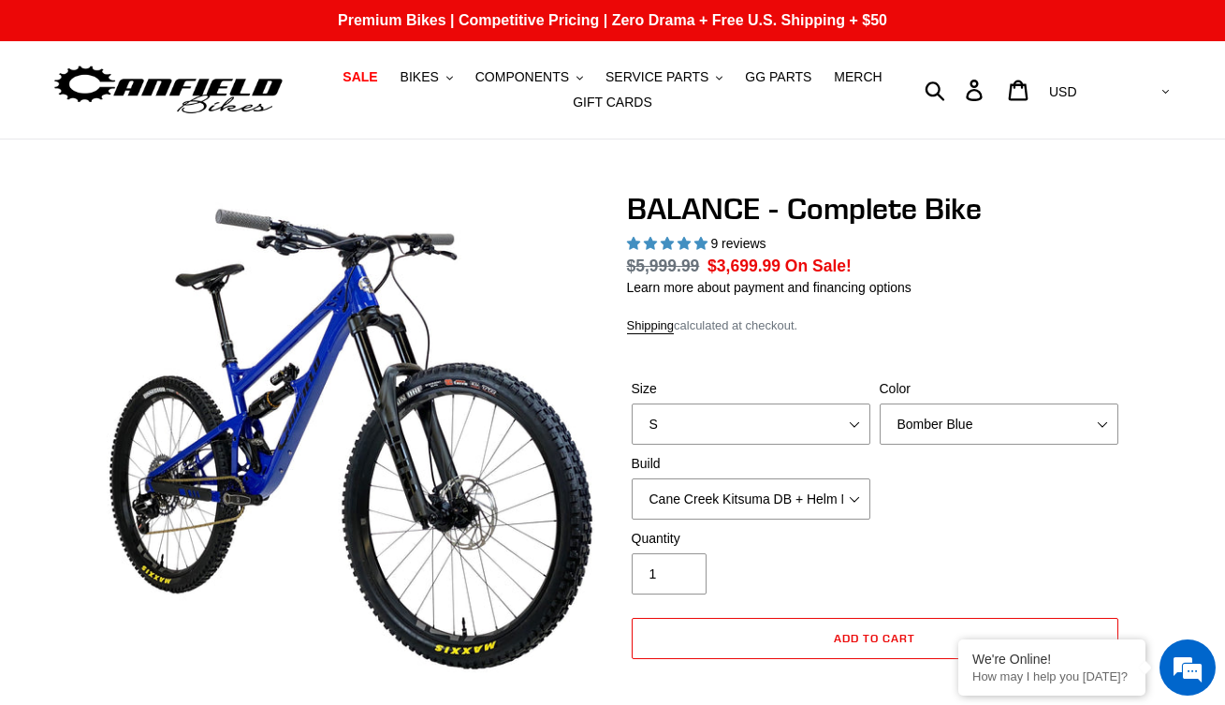
select select "highest-rating"
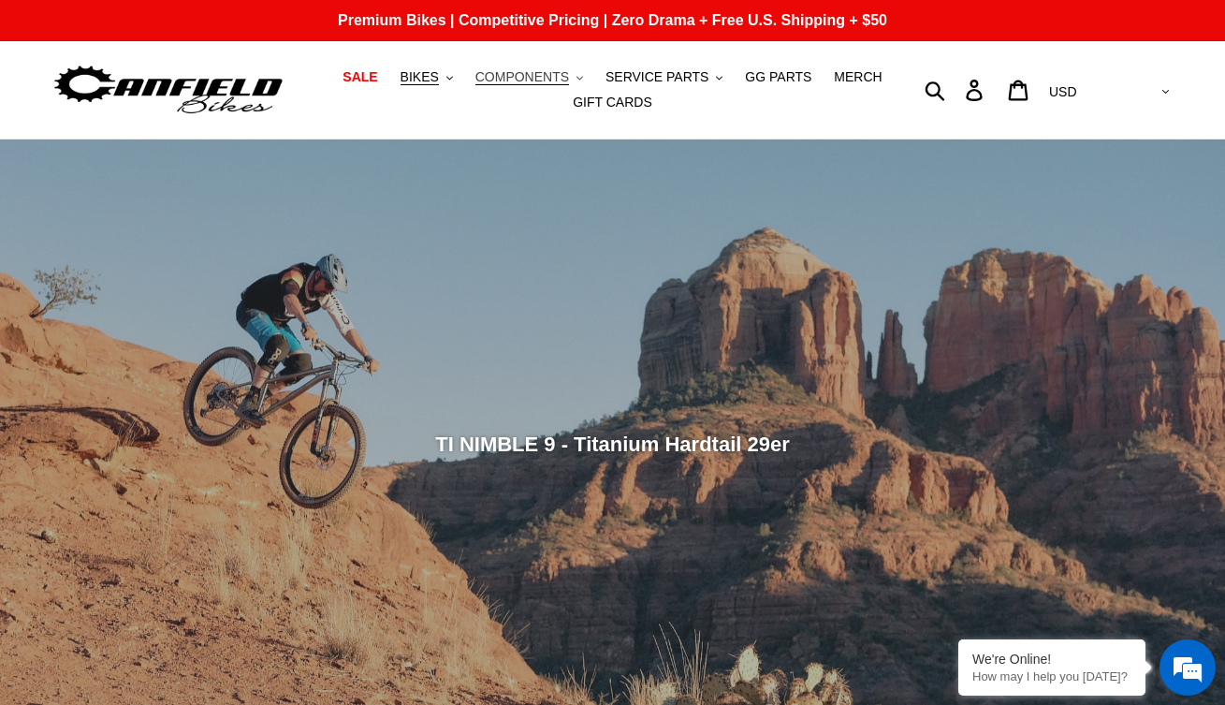
click at [568, 80] on span "COMPONENTS" at bounding box center [522, 77] width 94 height 16
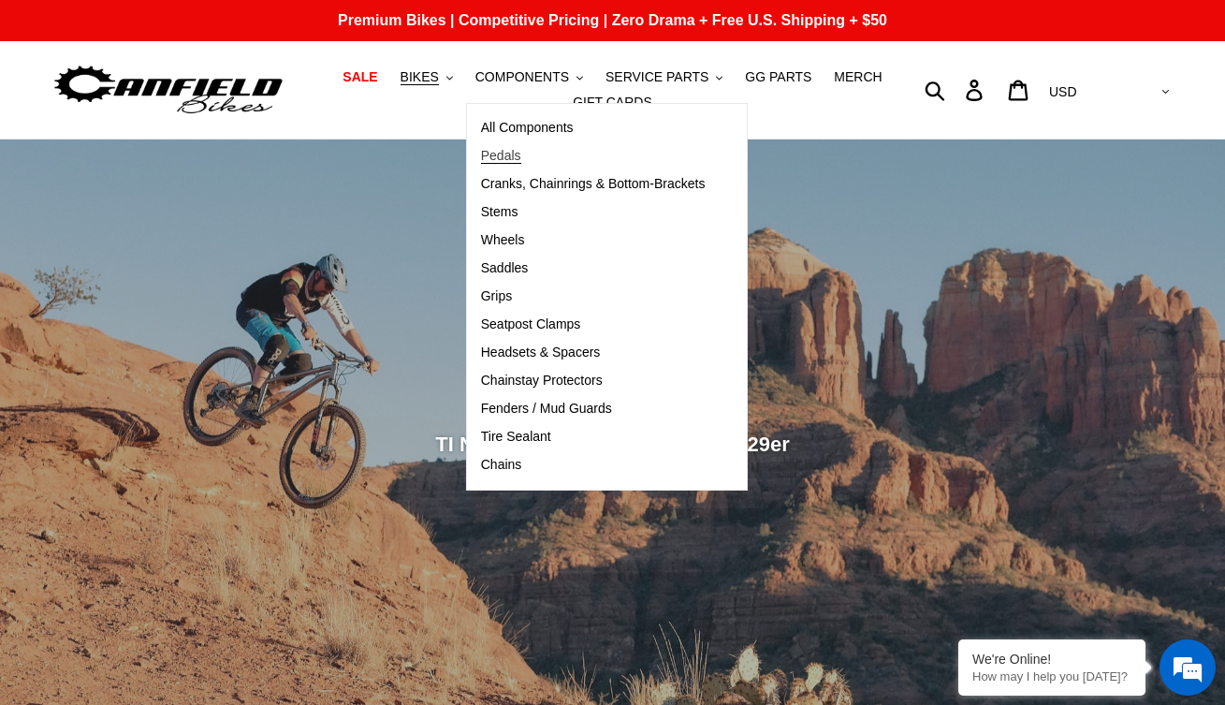
click at [518, 153] on span "Pedals" at bounding box center [501, 156] width 40 height 16
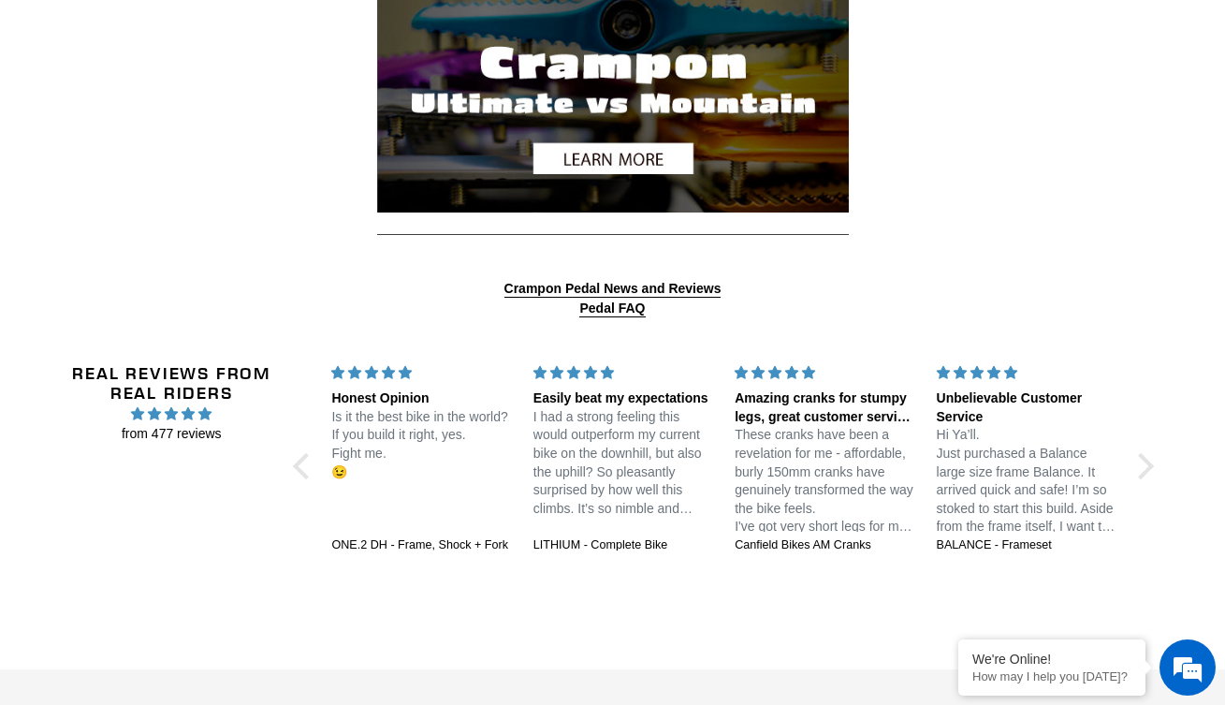
scroll to position [2379, 0]
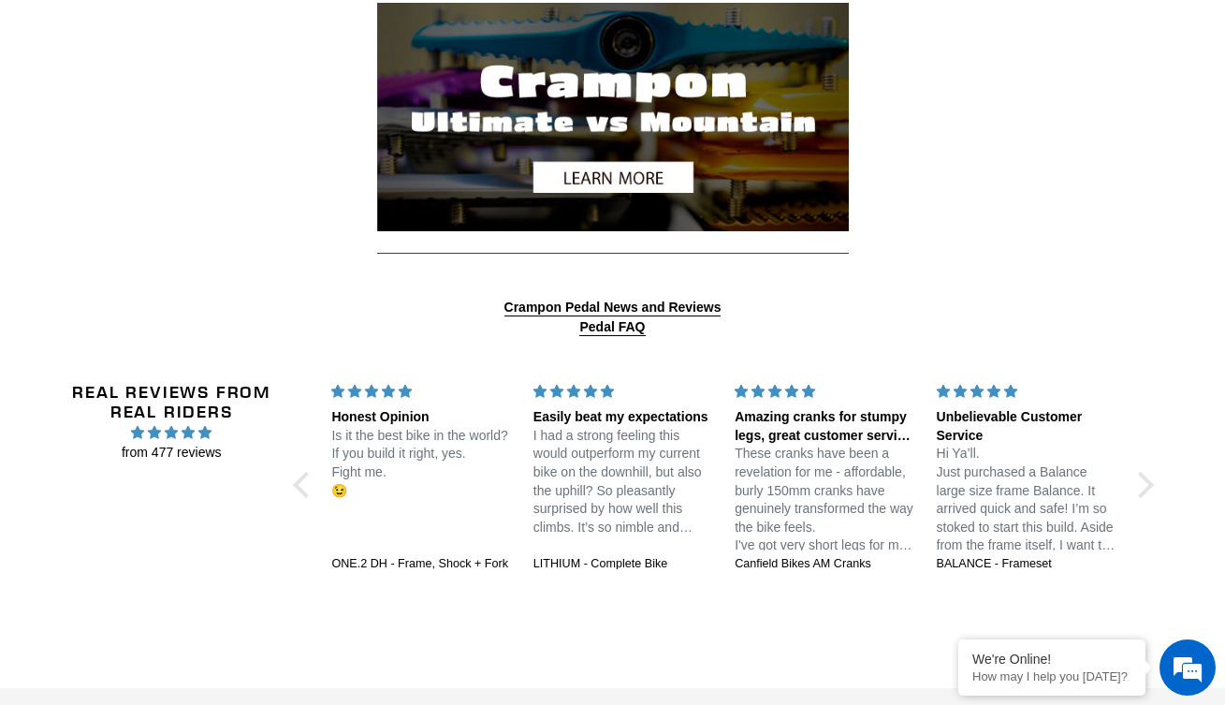
click at [584, 167] on img at bounding box center [613, 117] width 472 height 228
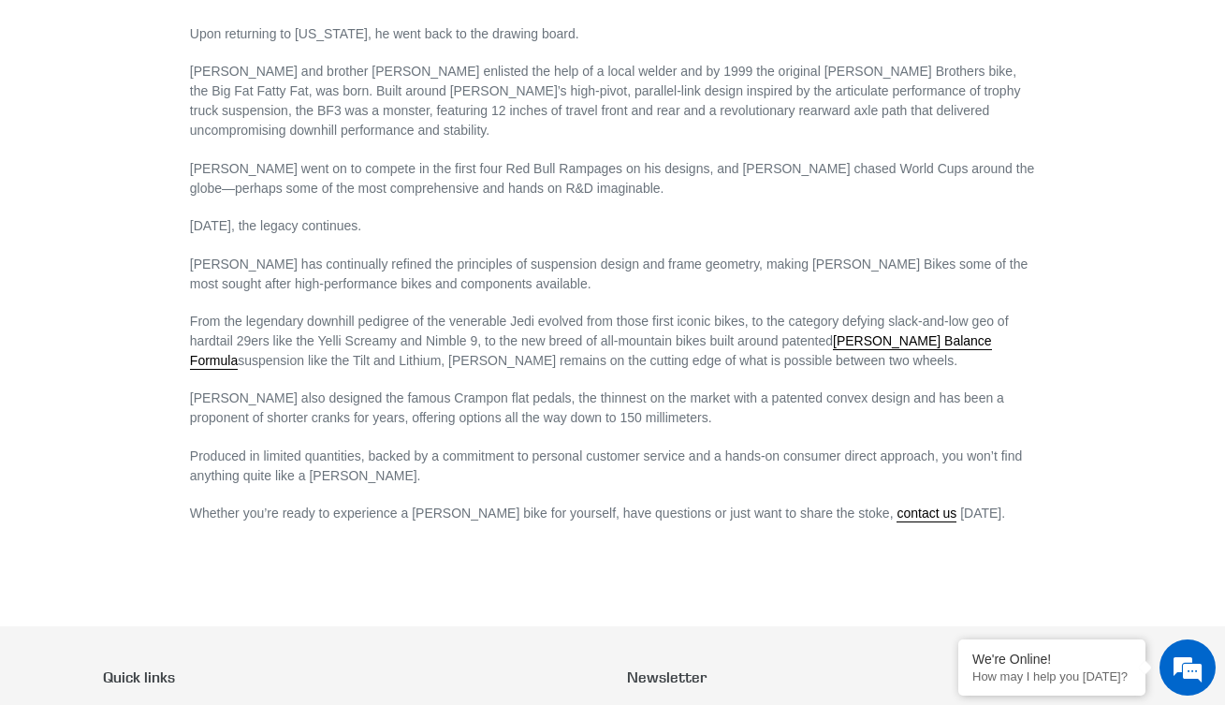
scroll to position [1070, 0]
